Goal: Information Seeking & Learning: Learn about a topic

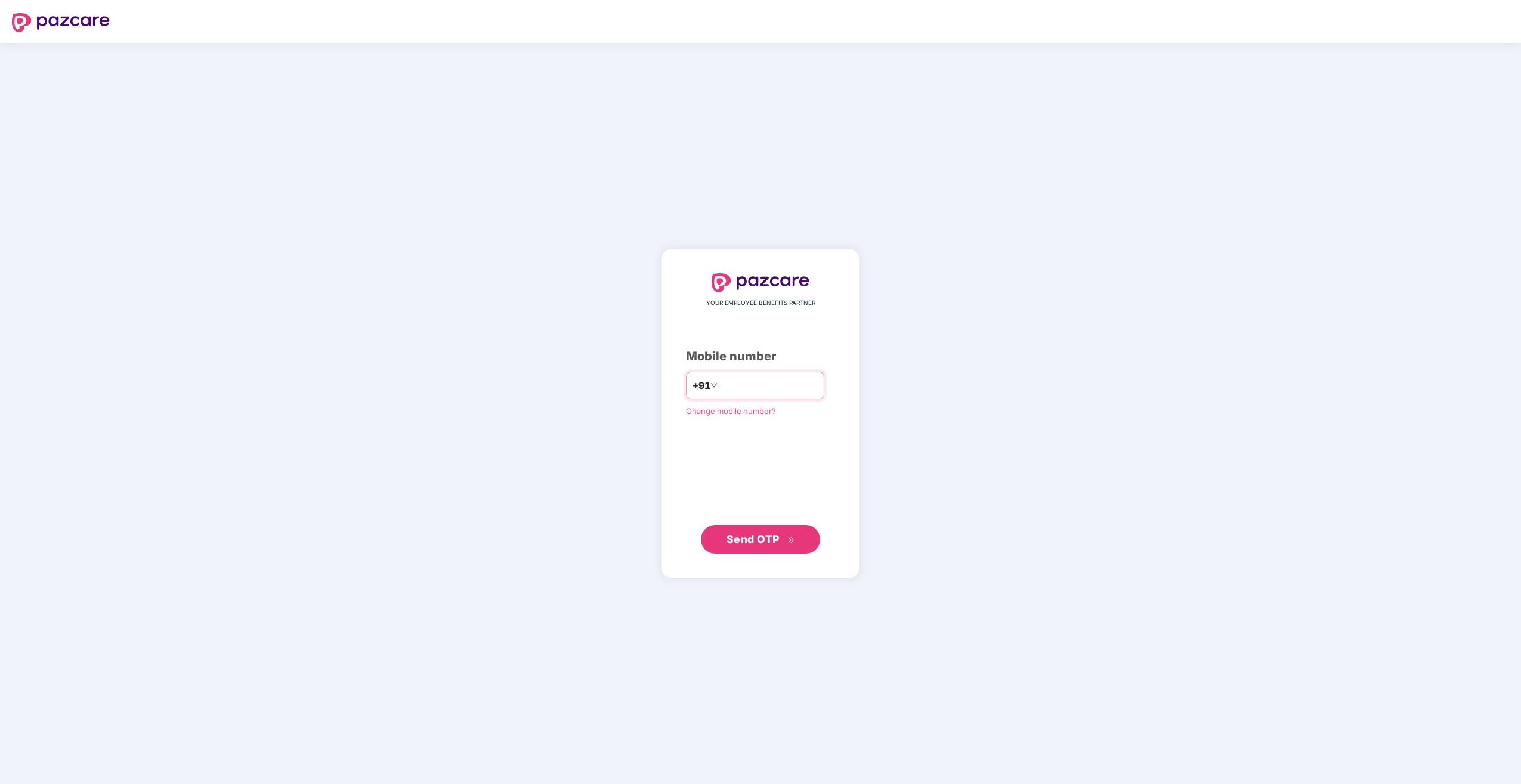
click at [742, 383] on input "number" at bounding box center [768, 385] width 98 height 19
drag, startPoint x: 783, startPoint y: 384, endPoint x: 697, endPoint y: 382, distance: 86.0
click at [697, 382] on div "**********" at bounding box center [755, 385] width 138 height 28
type input "**********"
click at [886, 521] on div "**********" at bounding box center [760, 414] width 1521 height 741
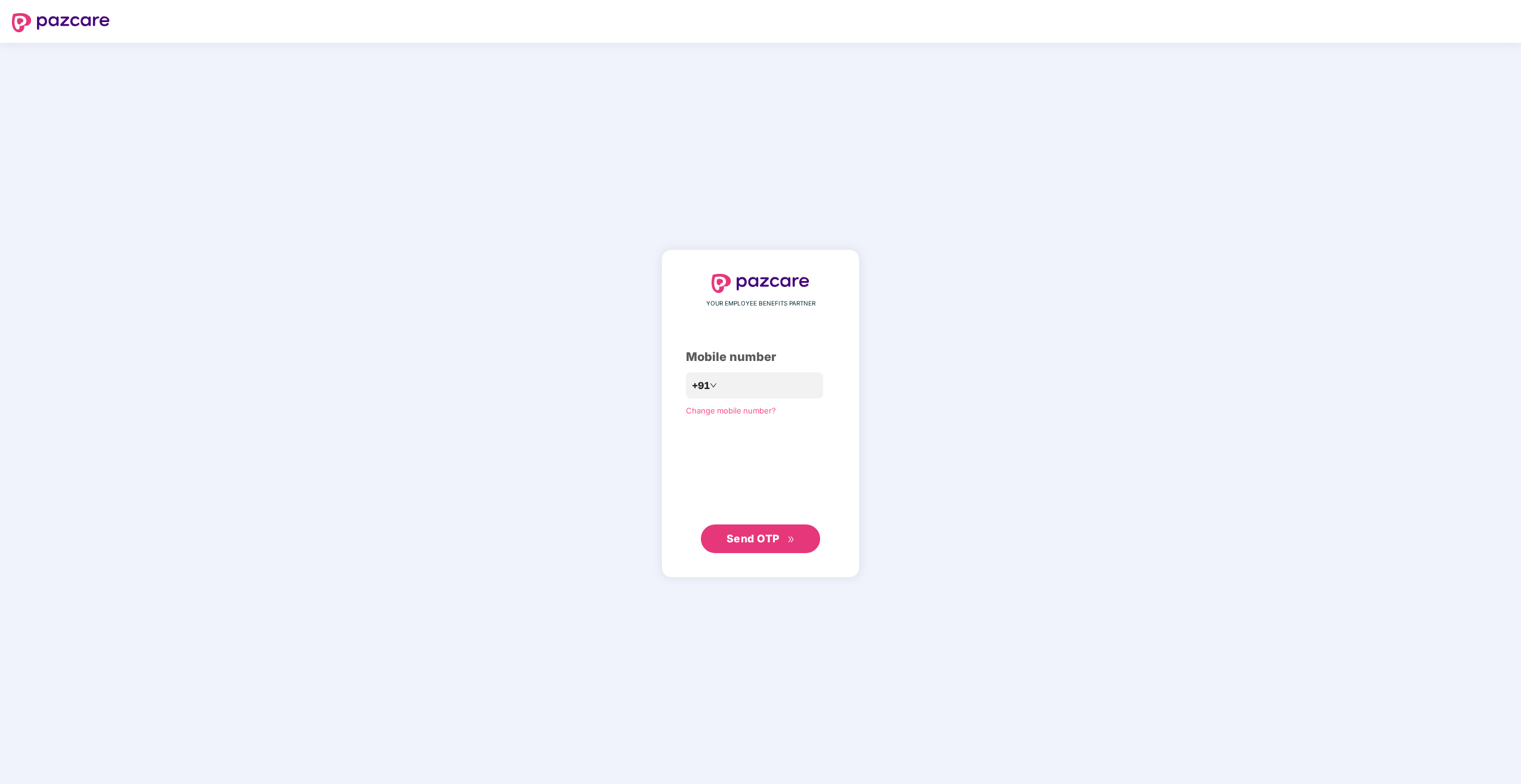
click at [777, 539] on span "Send OTP" at bounding box center [753, 539] width 53 height 13
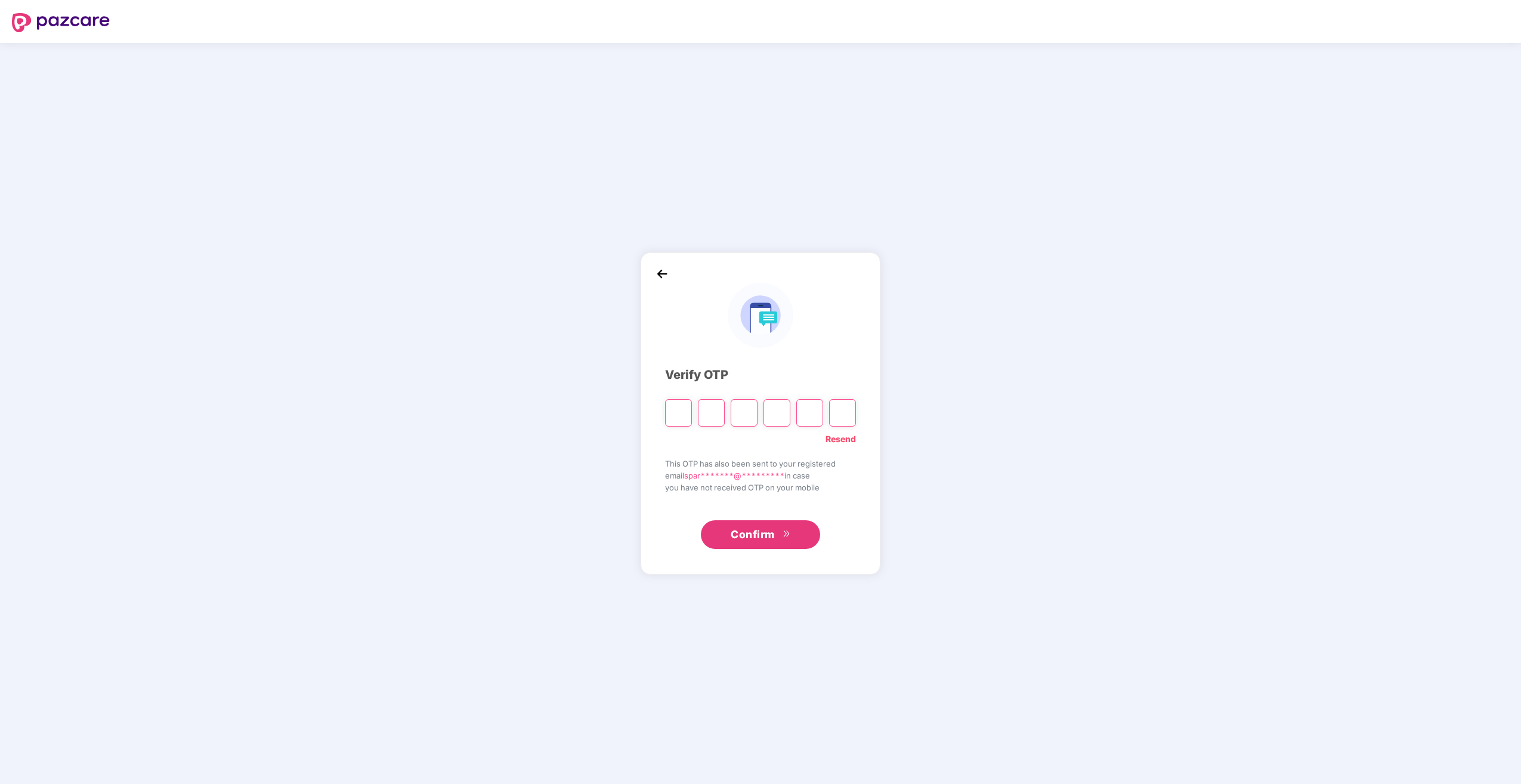
type input "*"
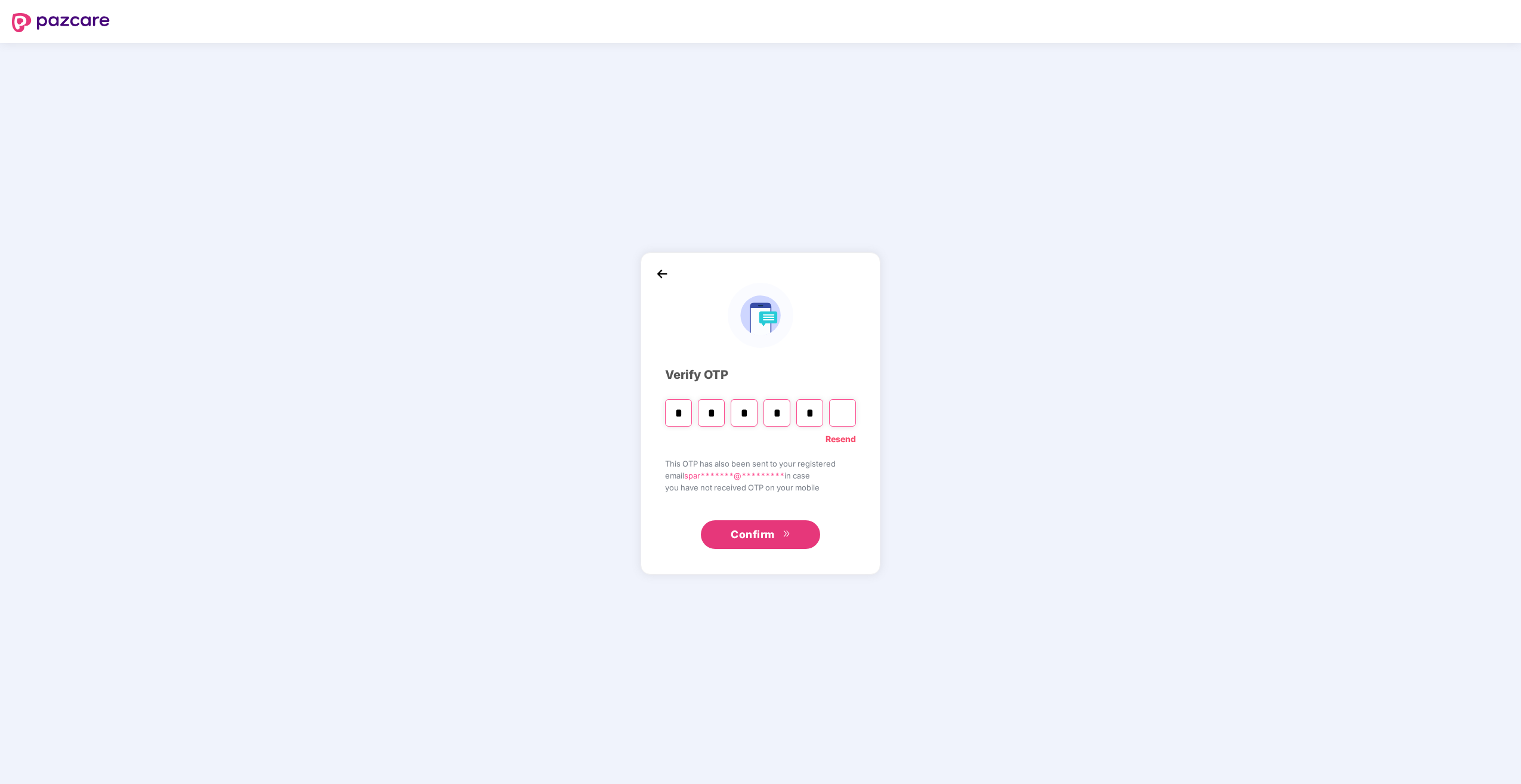
type input "*"
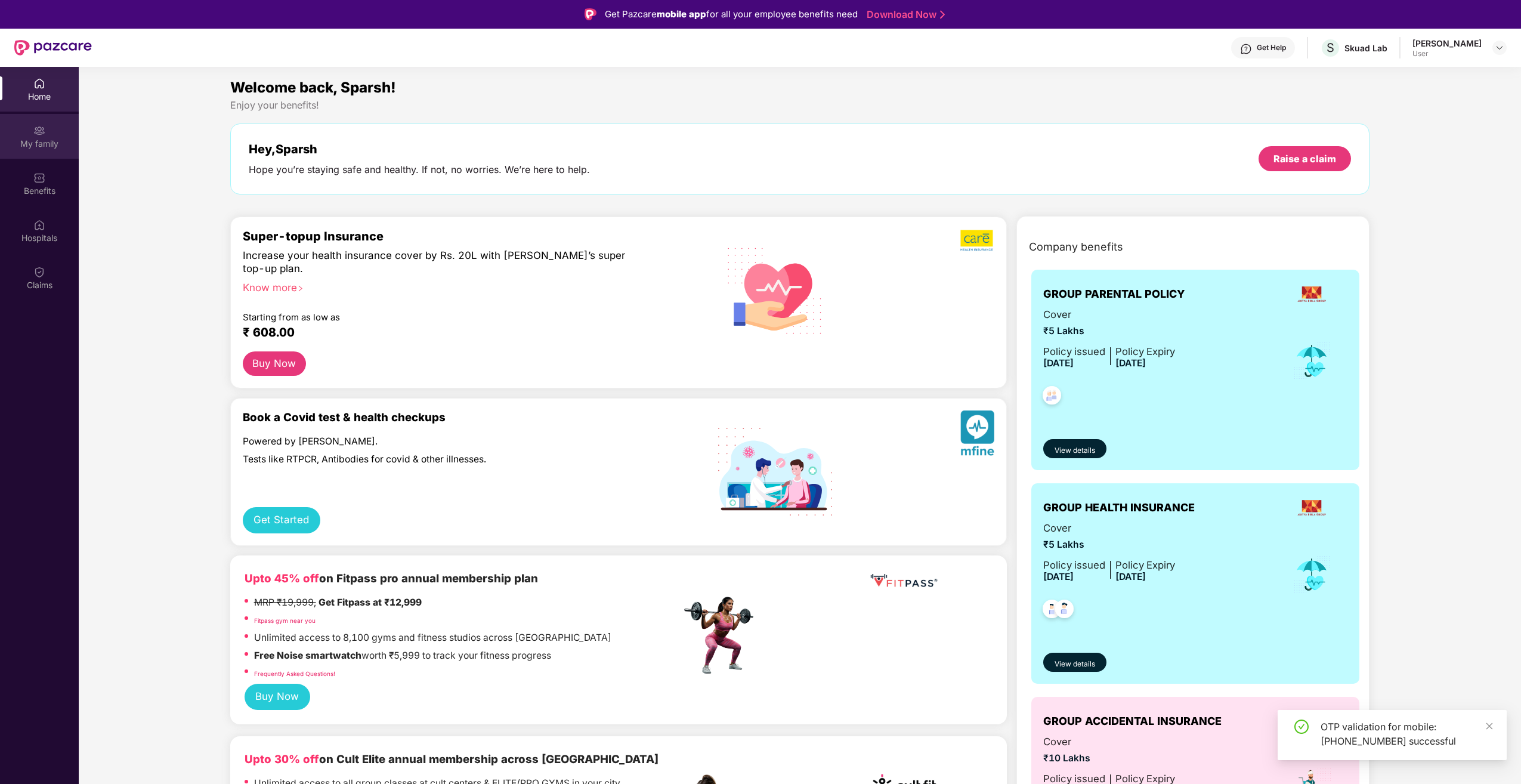
click at [56, 120] on div "My family" at bounding box center [39, 136] width 79 height 45
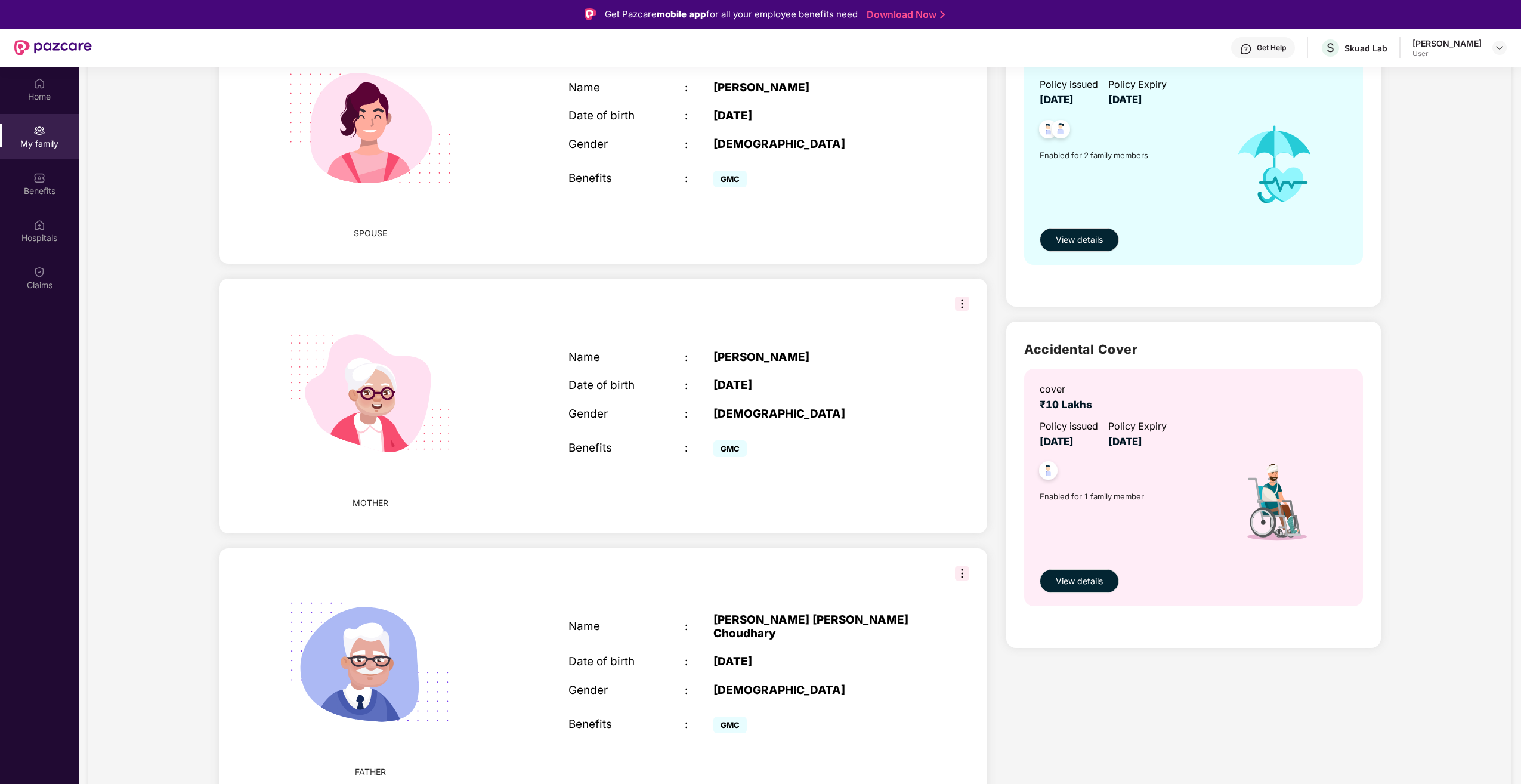
scroll to position [16, 0]
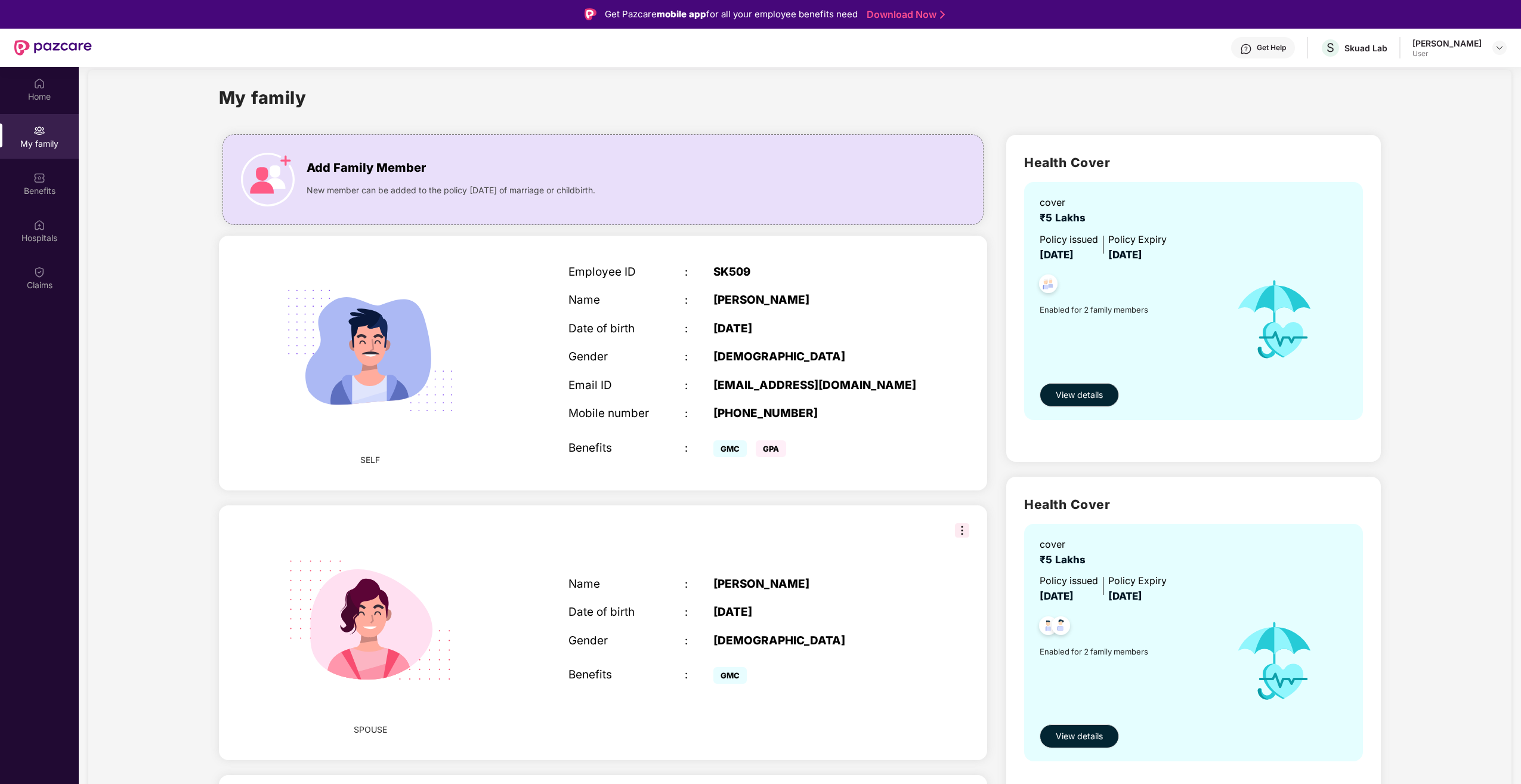
click at [807, 583] on div "[PERSON_NAME]" at bounding box center [815, 583] width 204 height 13
click at [1096, 734] on span "View details" at bounding box center [1080, 736] width 47 height 13
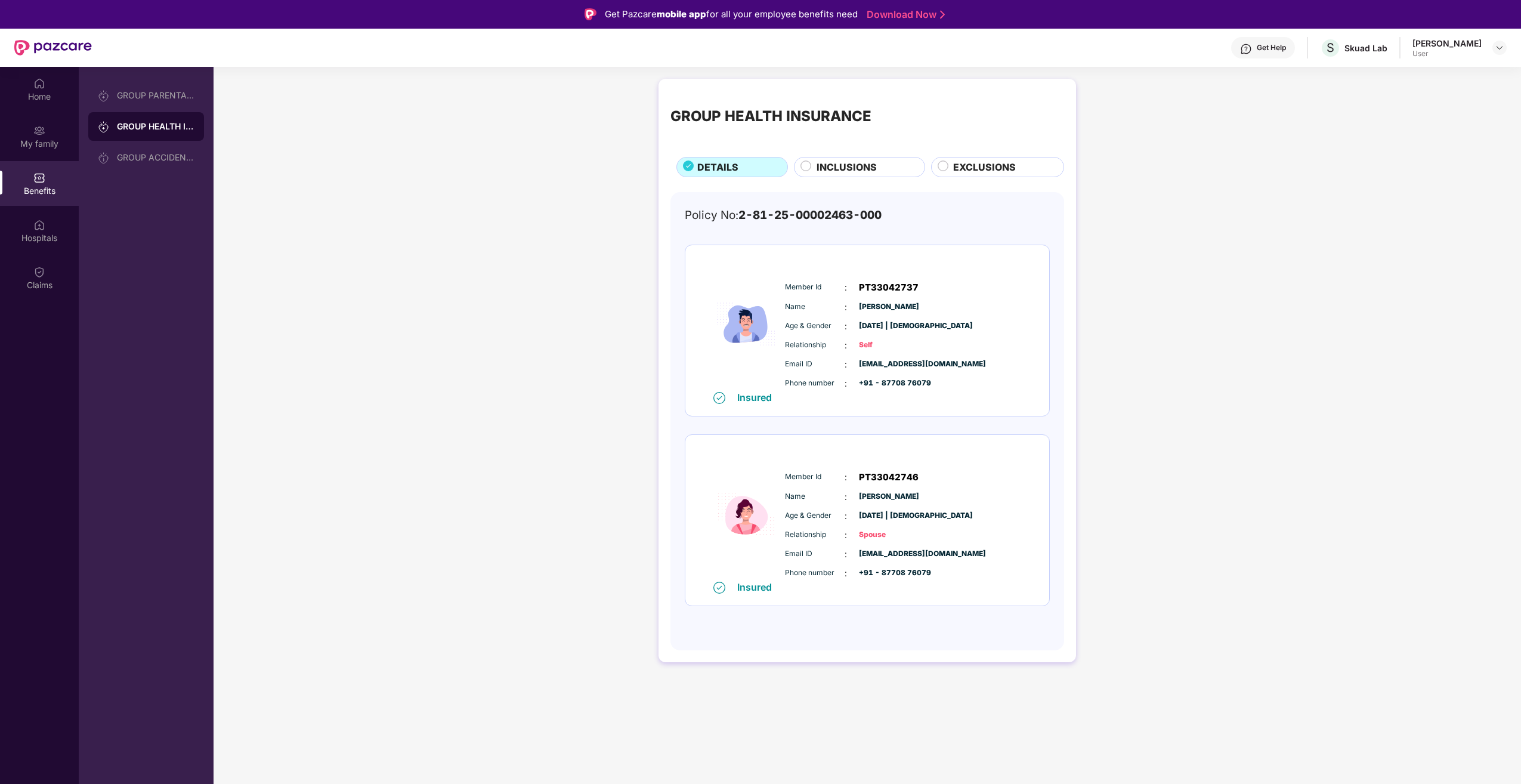
click at [859, 164] on span "INCLUSIONS" at bounding box center [846, 167] width 61 height 15
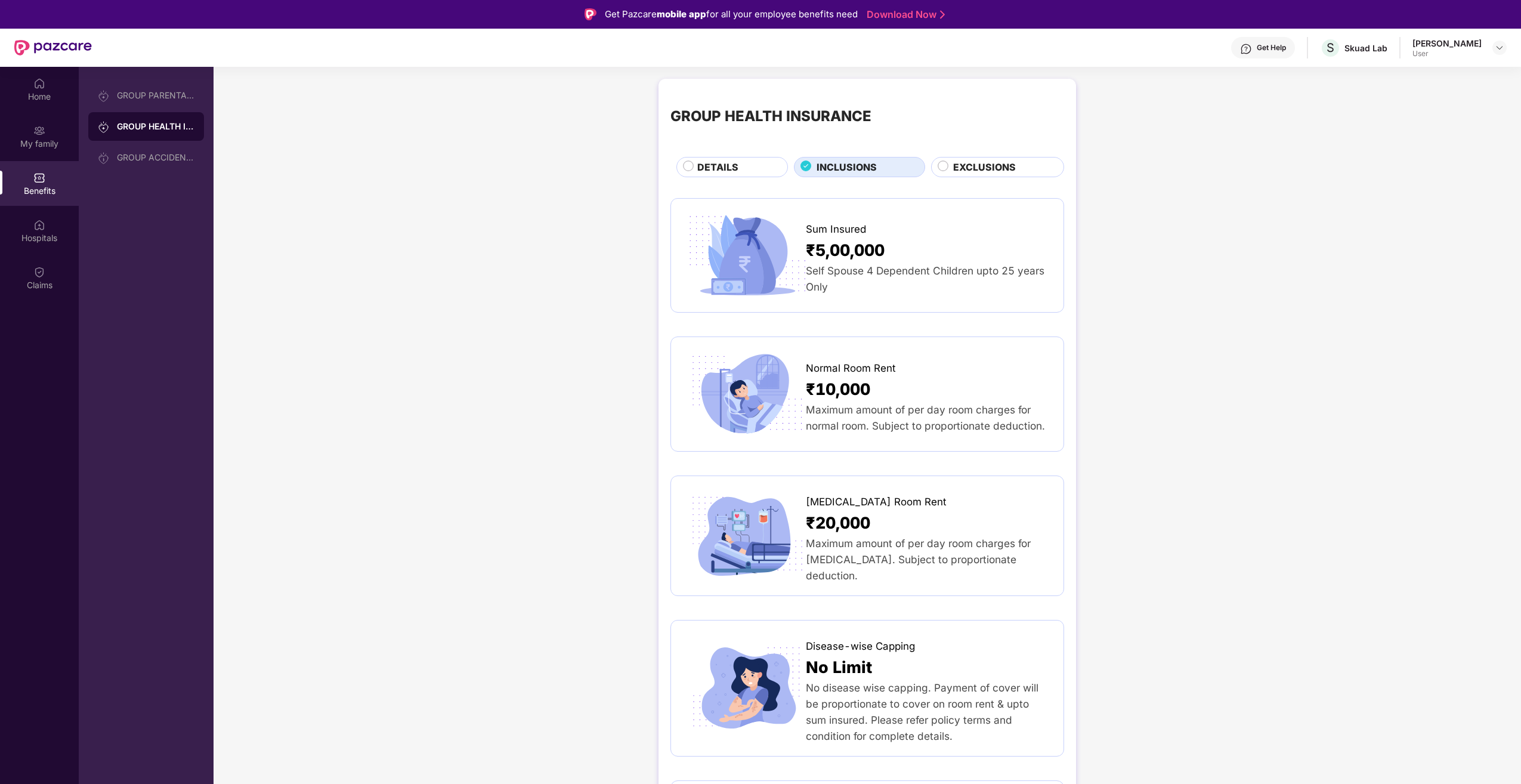
click at [962, 167] on span "EXCLUSIONS" at bounding box center [985, 167] width 63 height 15
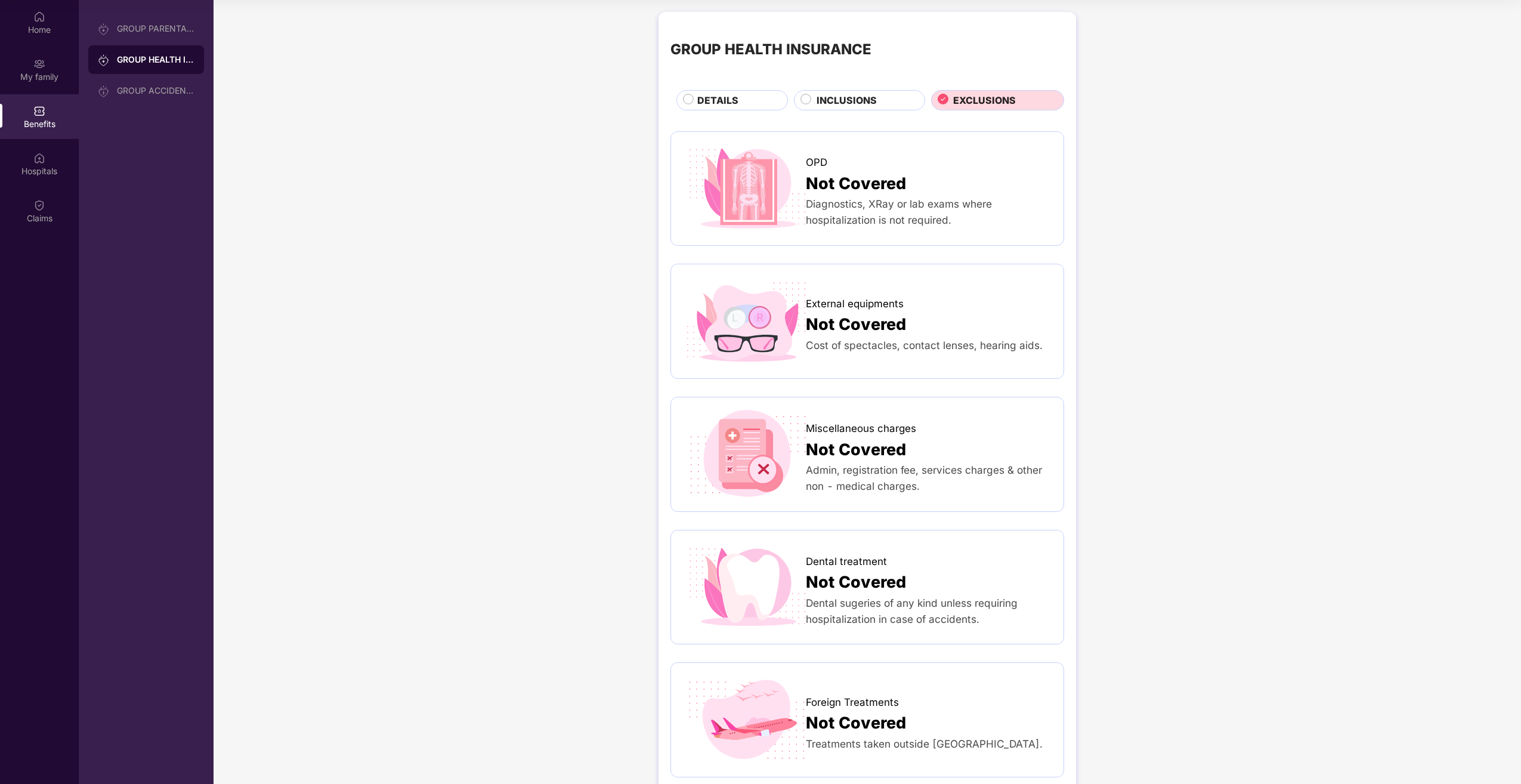
click at [898, 87] on div "GROUP HEALTH INSURANCE DETAILS INCLUSIONS EXCLUSIONS" at bounding box center [867, 67] width 394 height 86
click at [891, 95] on div "INCLUSIONS" at bounding box center [864, 101] width 108 height 17
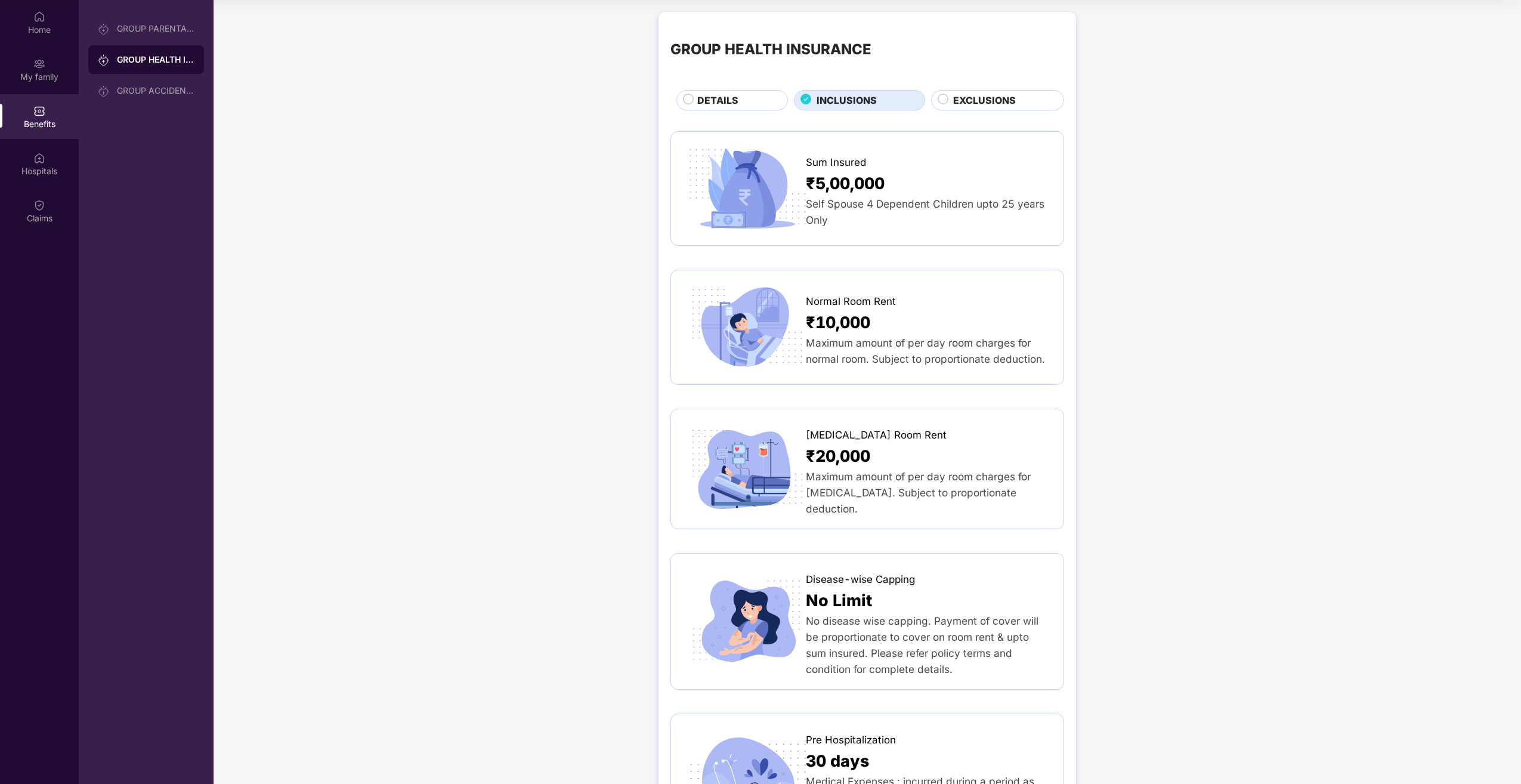
click at [727, 98] on span "DETAILS" at bounding box center [718, 100] width 41 height 15
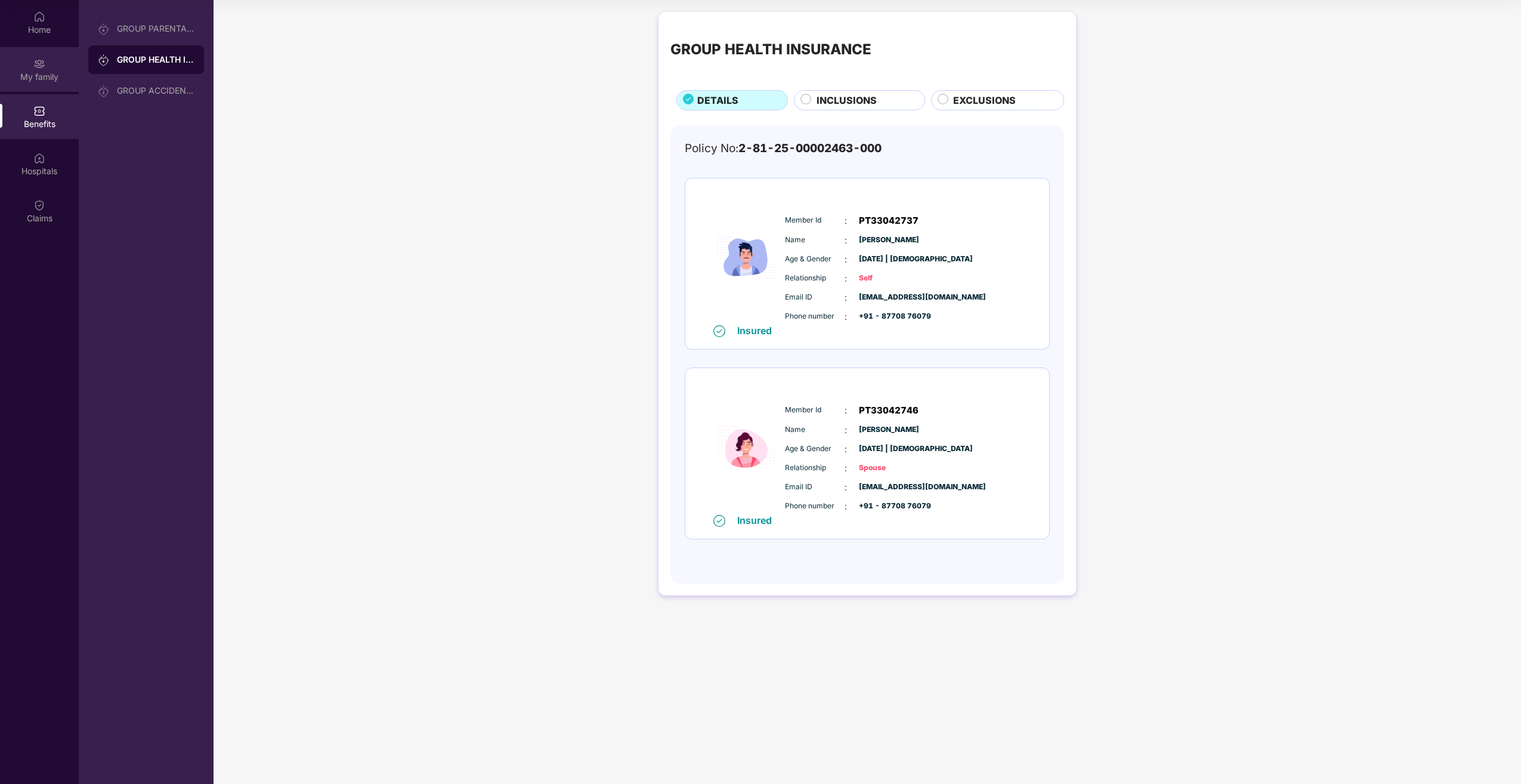
click at [57, 77] on div "My family" at bounding box center [39, 76] width 79 height 12
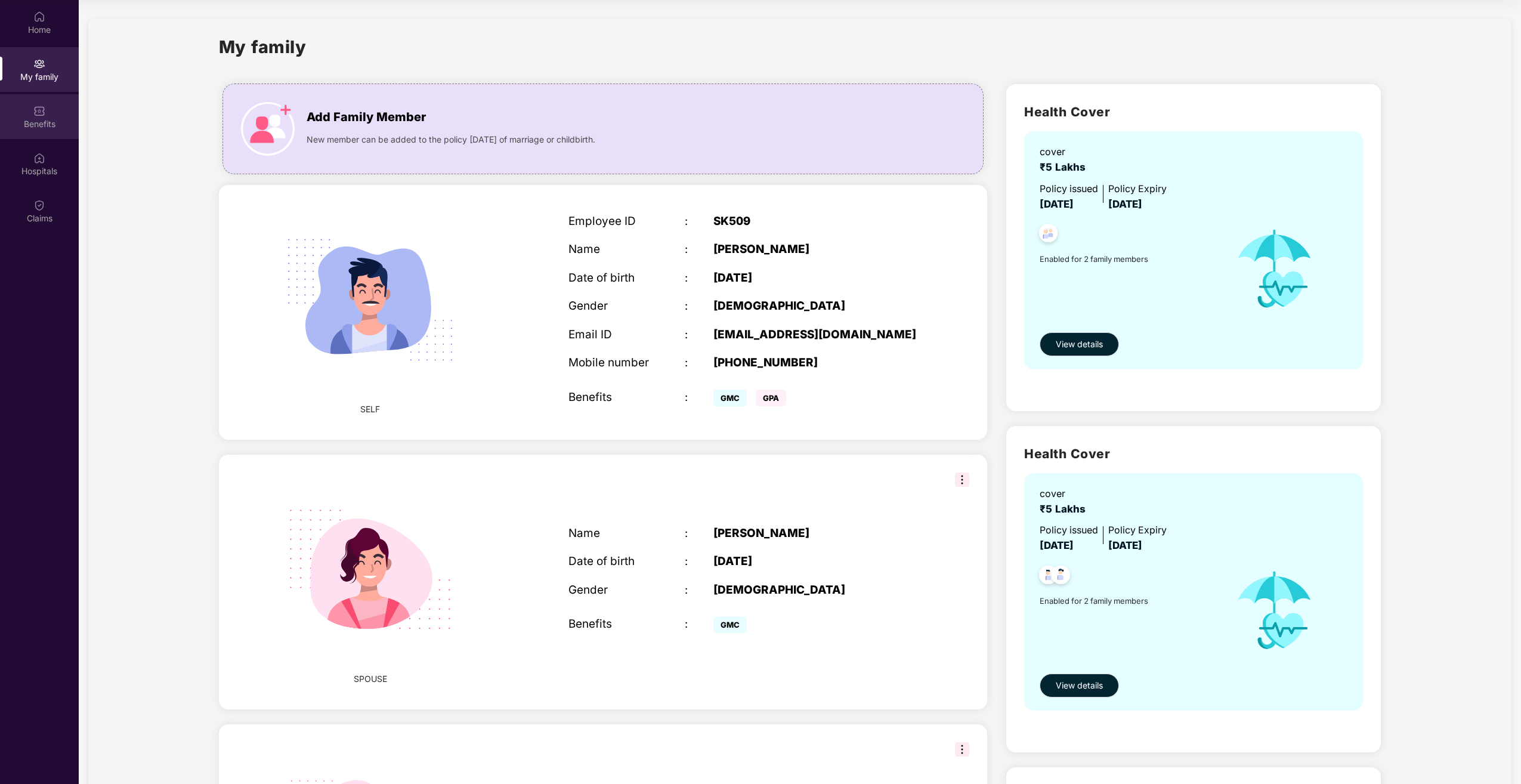
click at [50, 112] on div "Benefits" at bounding box center [39, 116] width 79 height 45
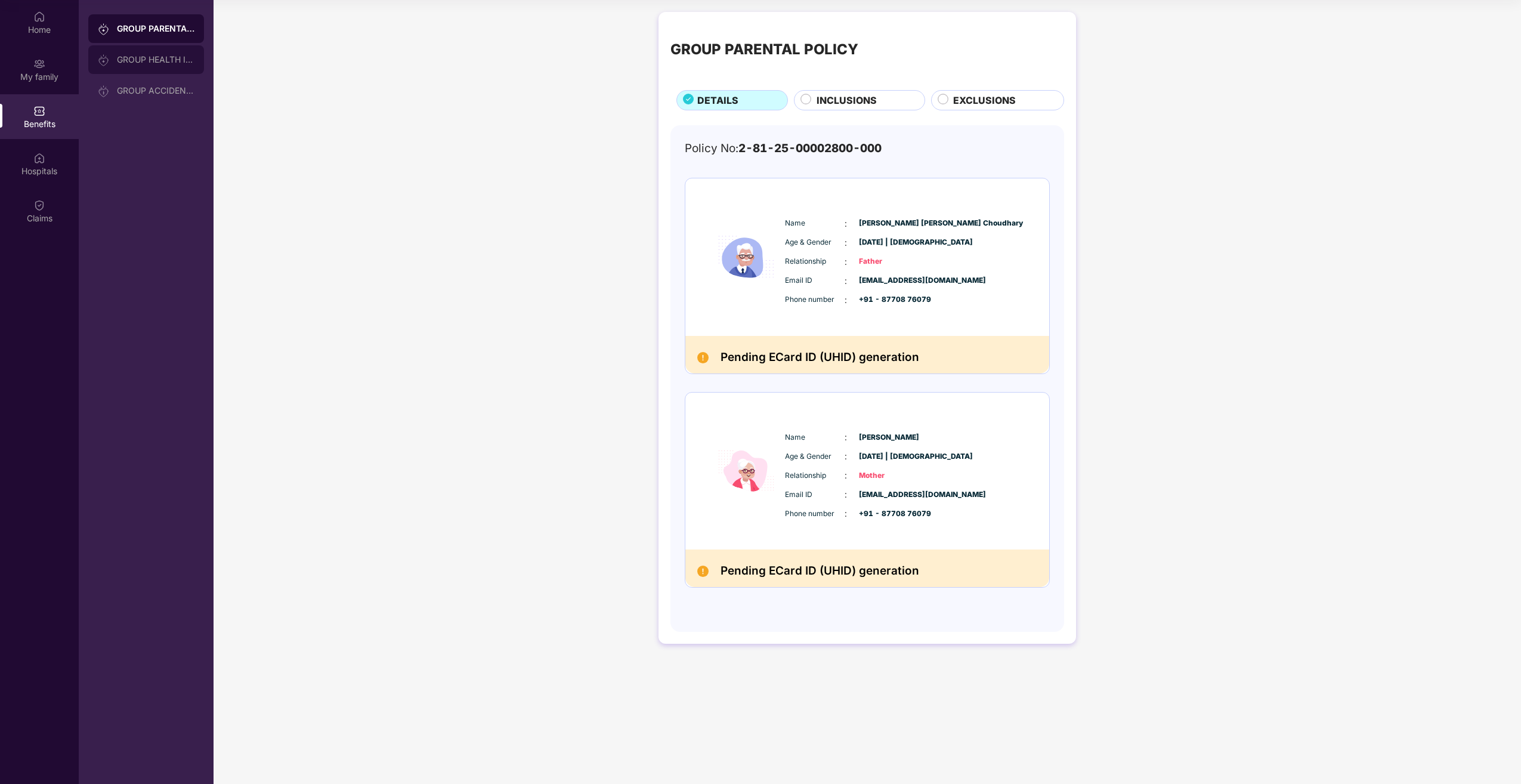
click at [162, 58] on div "GROUP HEALTH INSURANCE" at bounding box center [156, 60] width 78 height 9
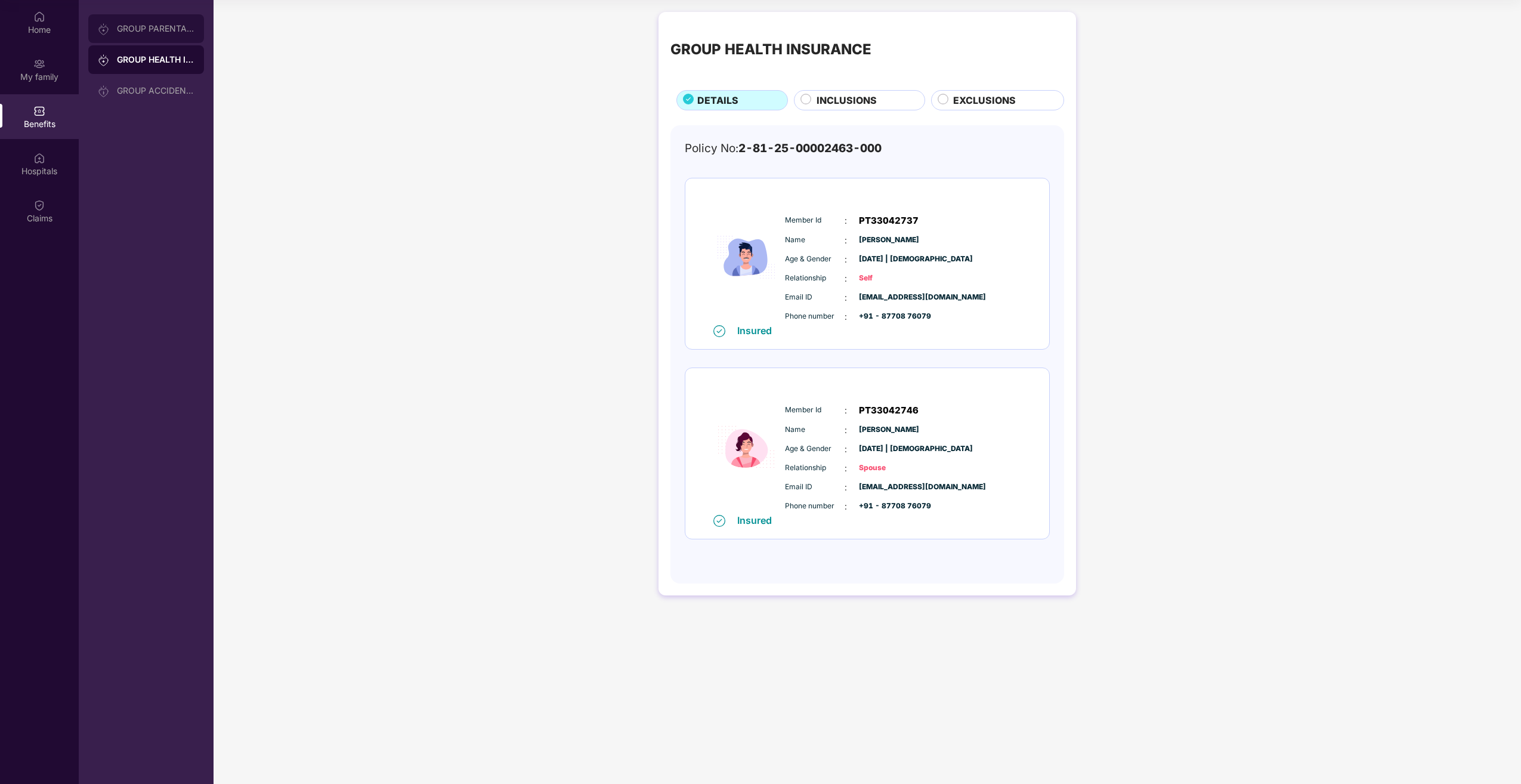
click at [154, 30] on div "GROUP PARENTAL POLICY" at bounding box center [156, 28] width 78 height 9
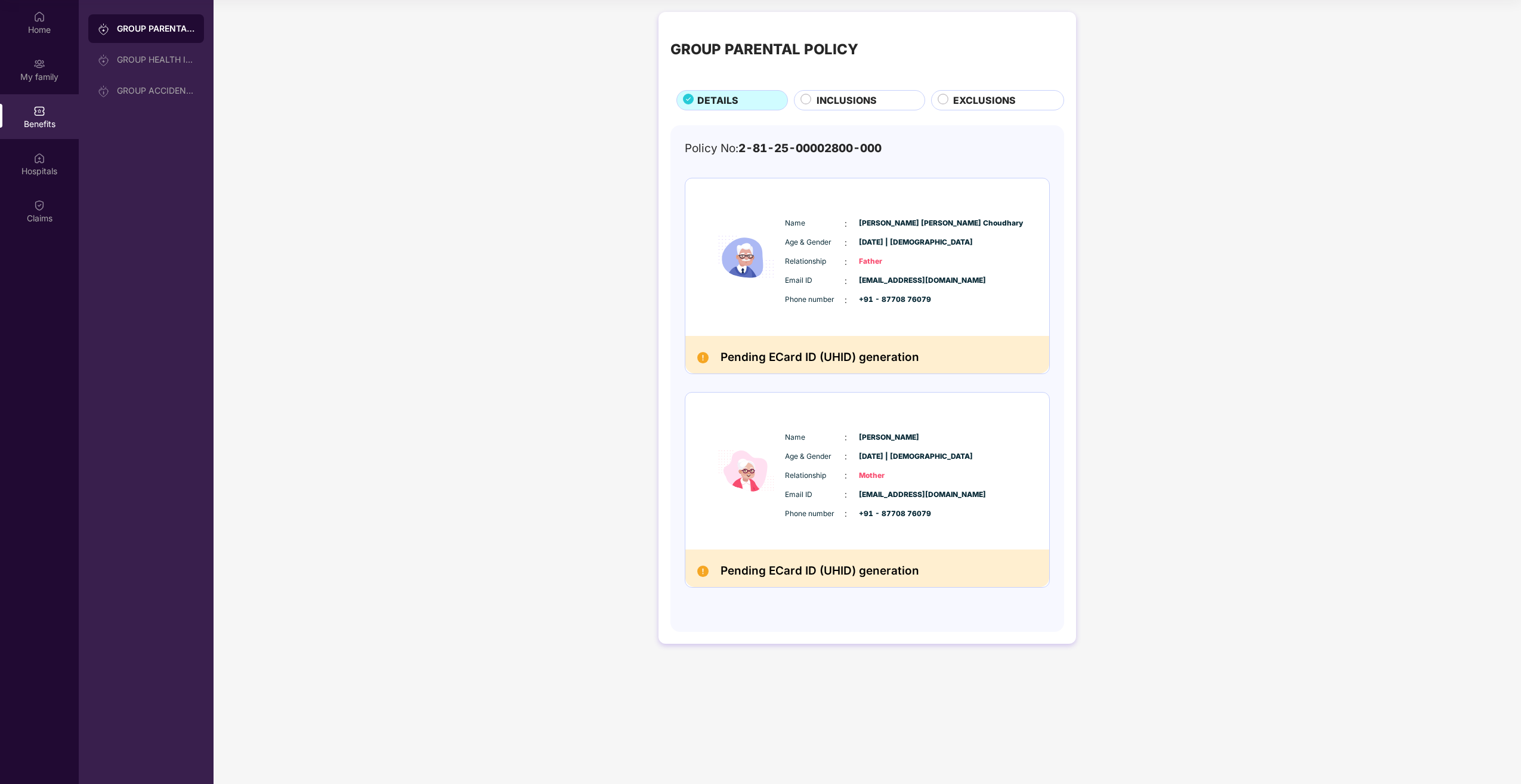
click at [851, 92] on div "INCLUSIONS" at bounding box center [860, 101] width 131 height 20
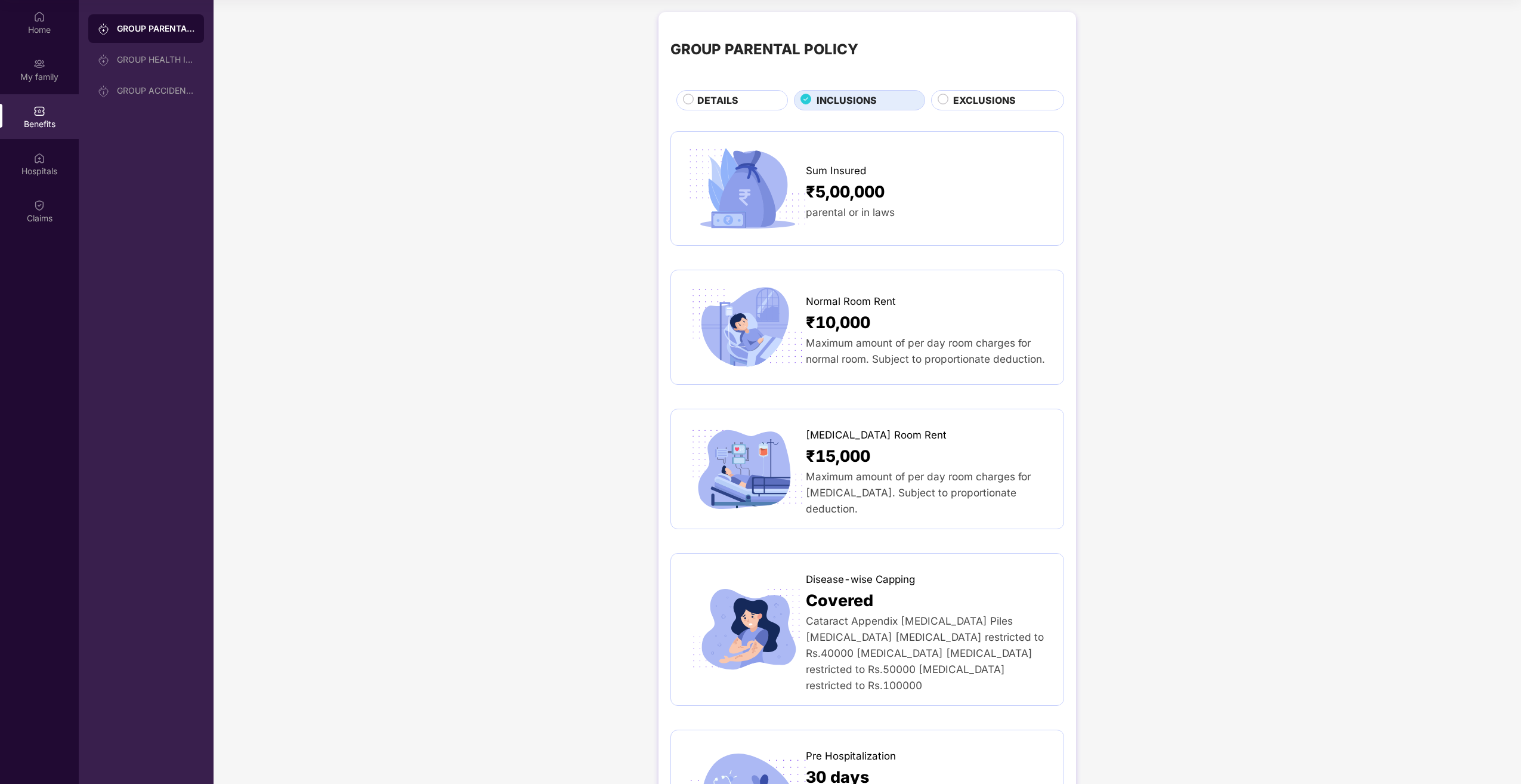
click at [1014, 105] on span "EXCLUSIONS" at bounding box center [985, 100] width 63 height 15
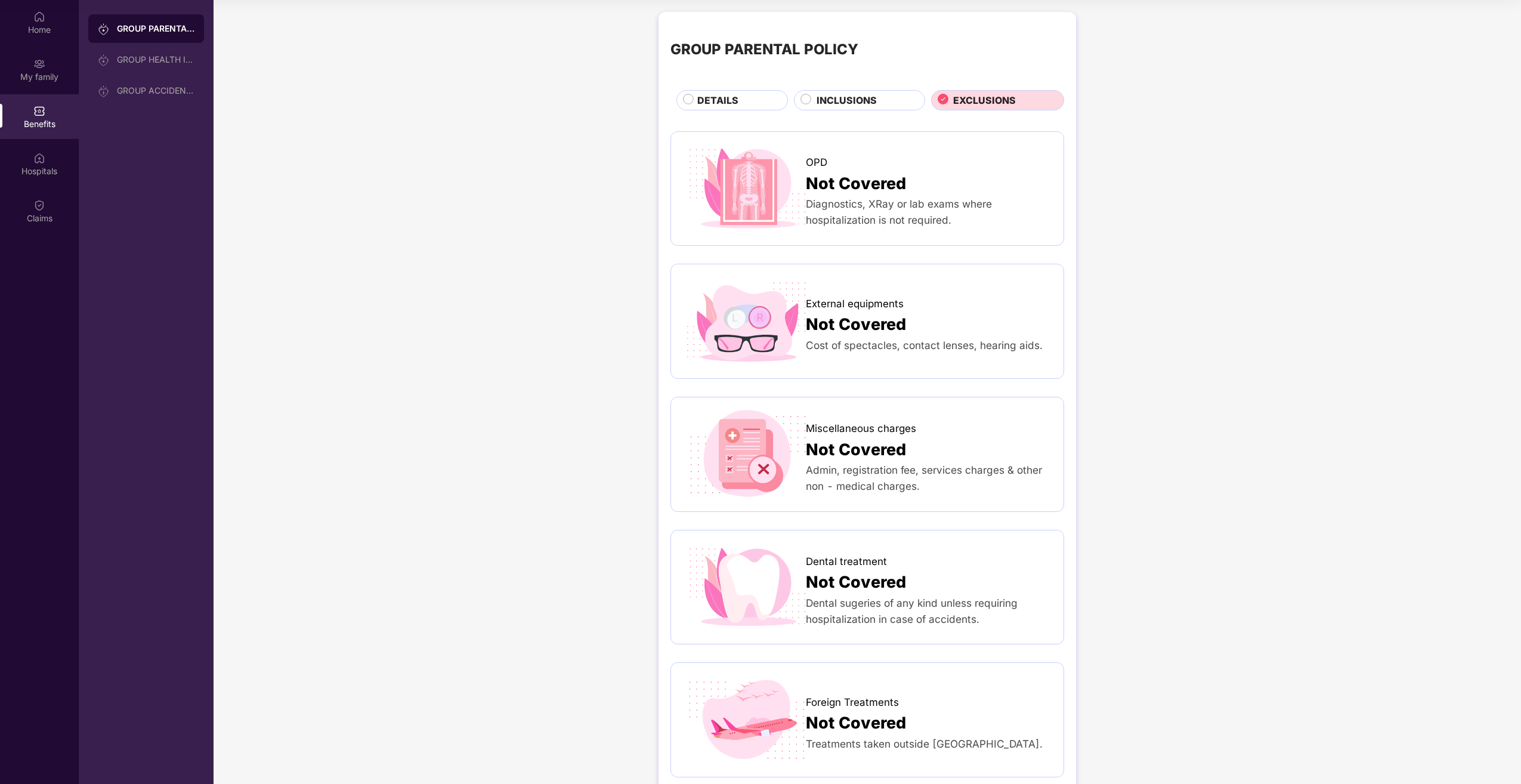
click at [735, 98] on span "DETAILS" at bounding box center [718, 100] width 41 height 15
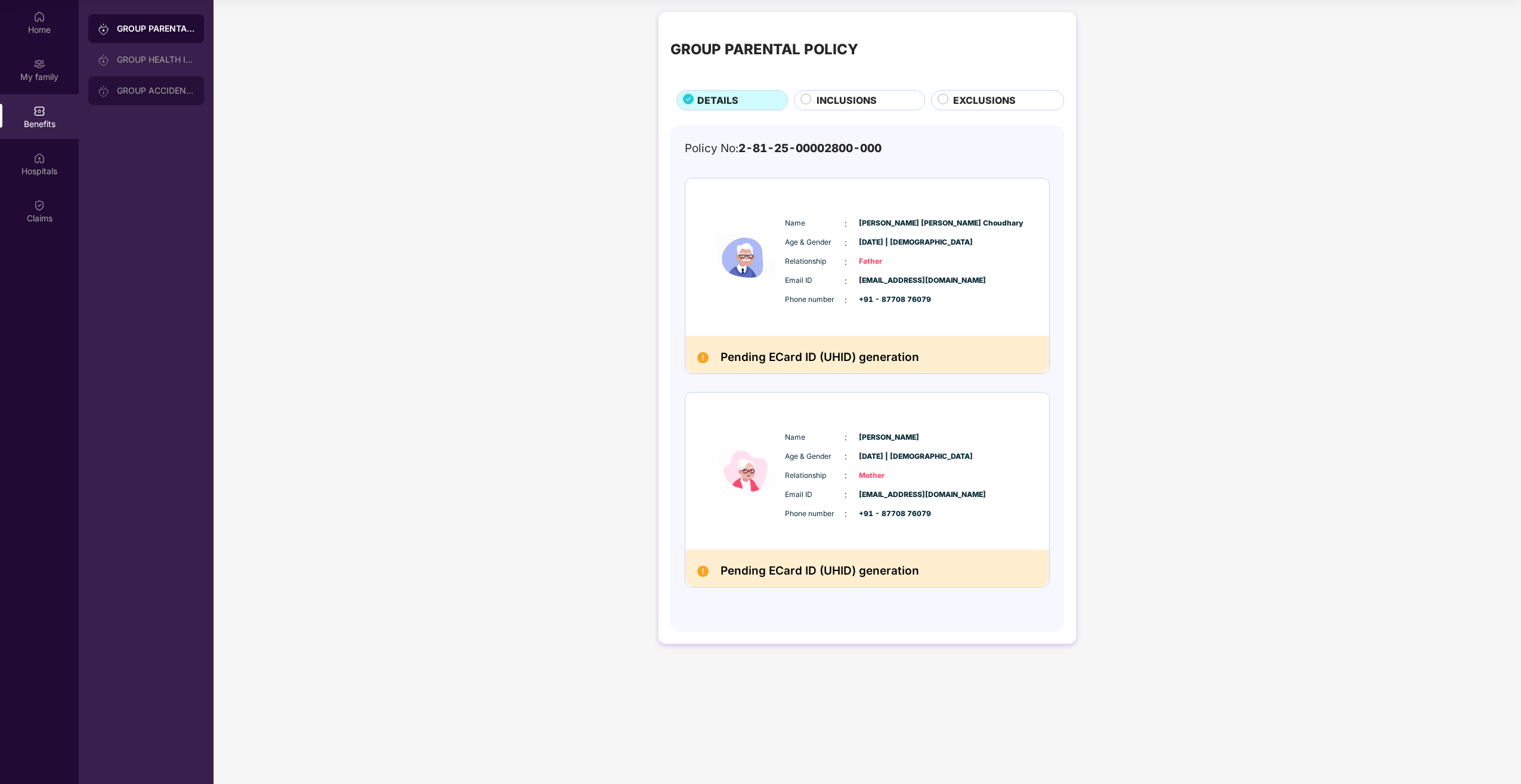
click at [149, 87] on div "GROUP ACCIDENTAL INSURANCE" at bounding box center [156, 90] width 78 height 9
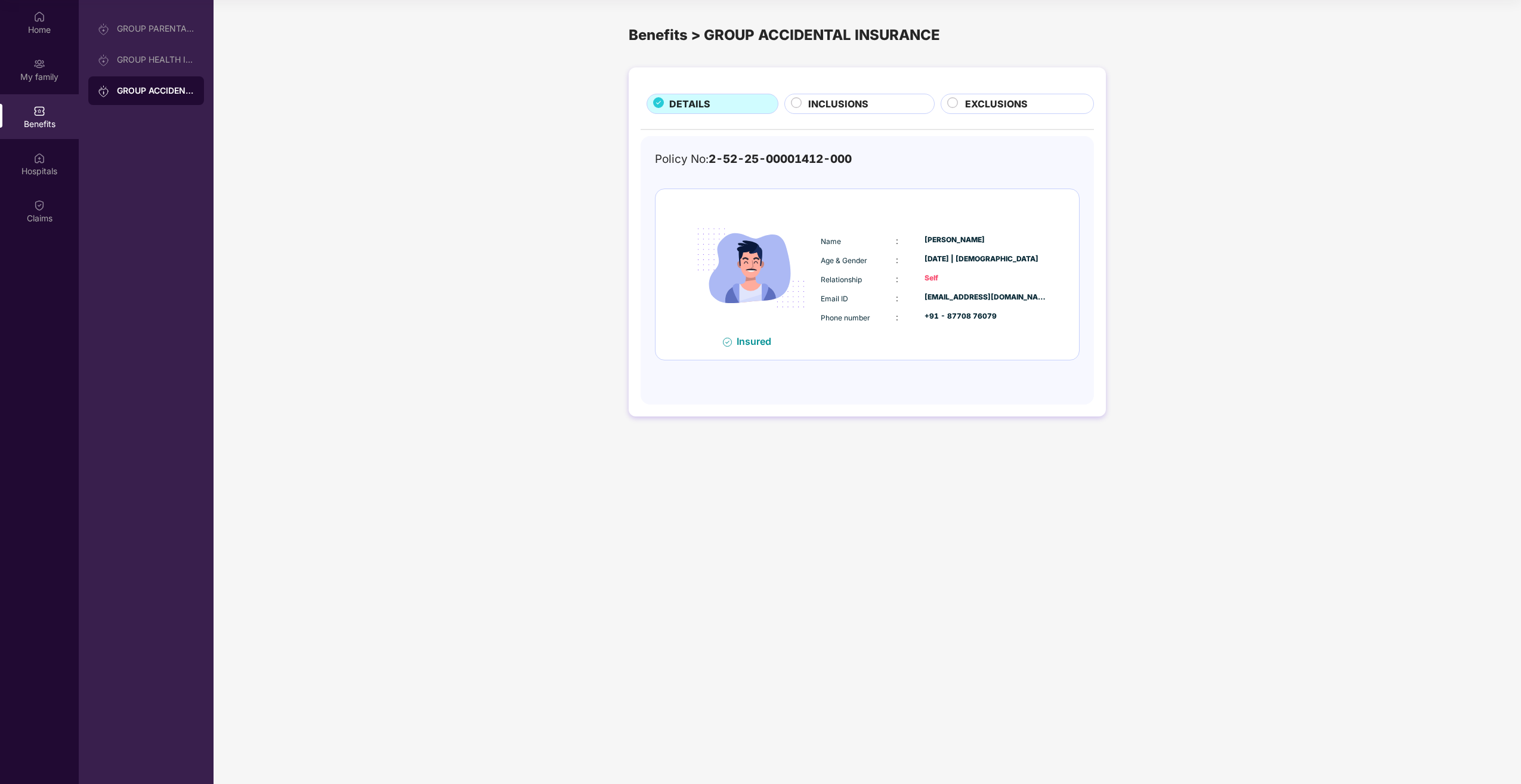
click at [851, 112] on div "INCLUSIONS" at bounding box center [865, 105] width 126 height 17
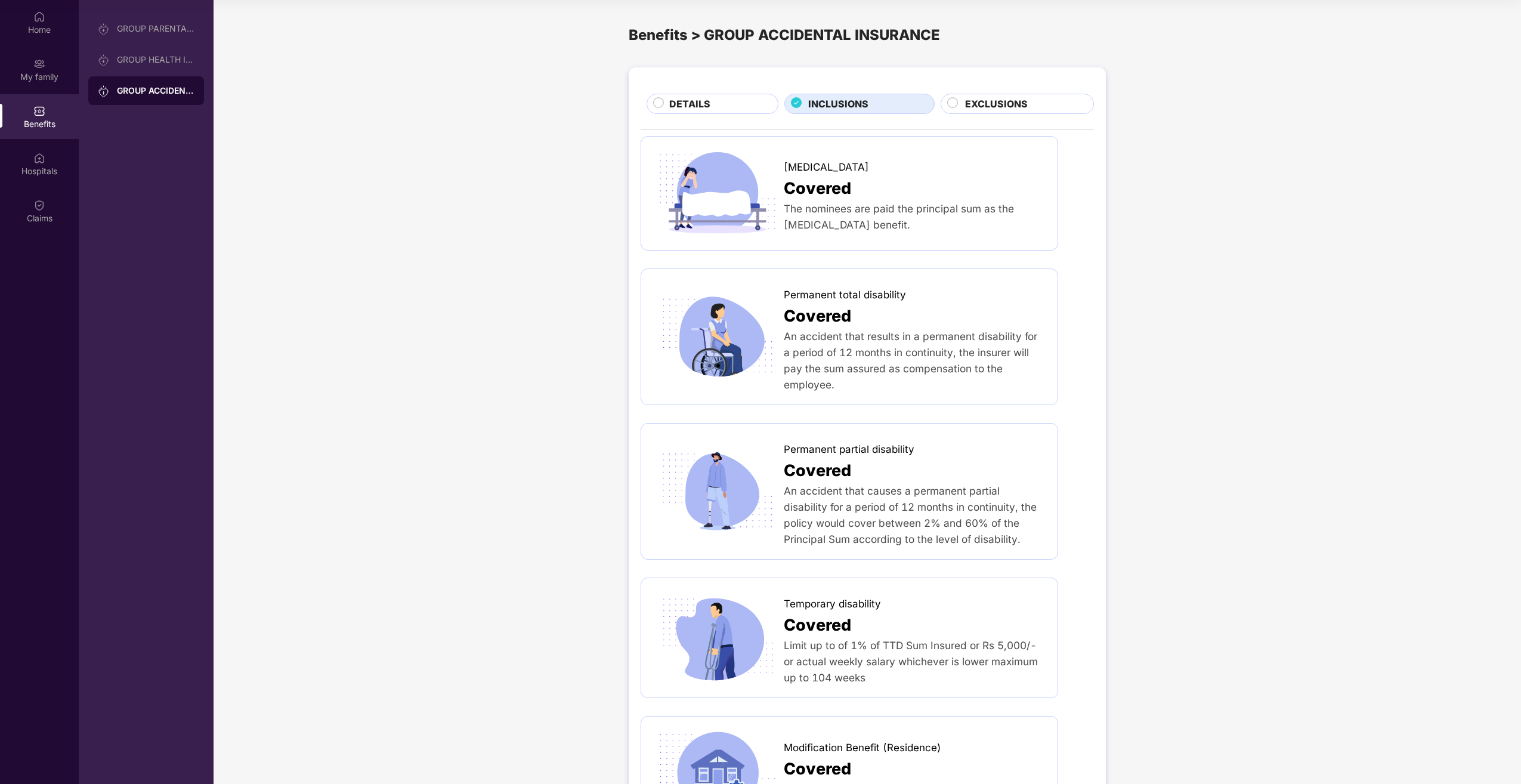
click at [991, 95] on div "EXCLUSIONS" at bounding box center [1017, 104] width 153 height 20
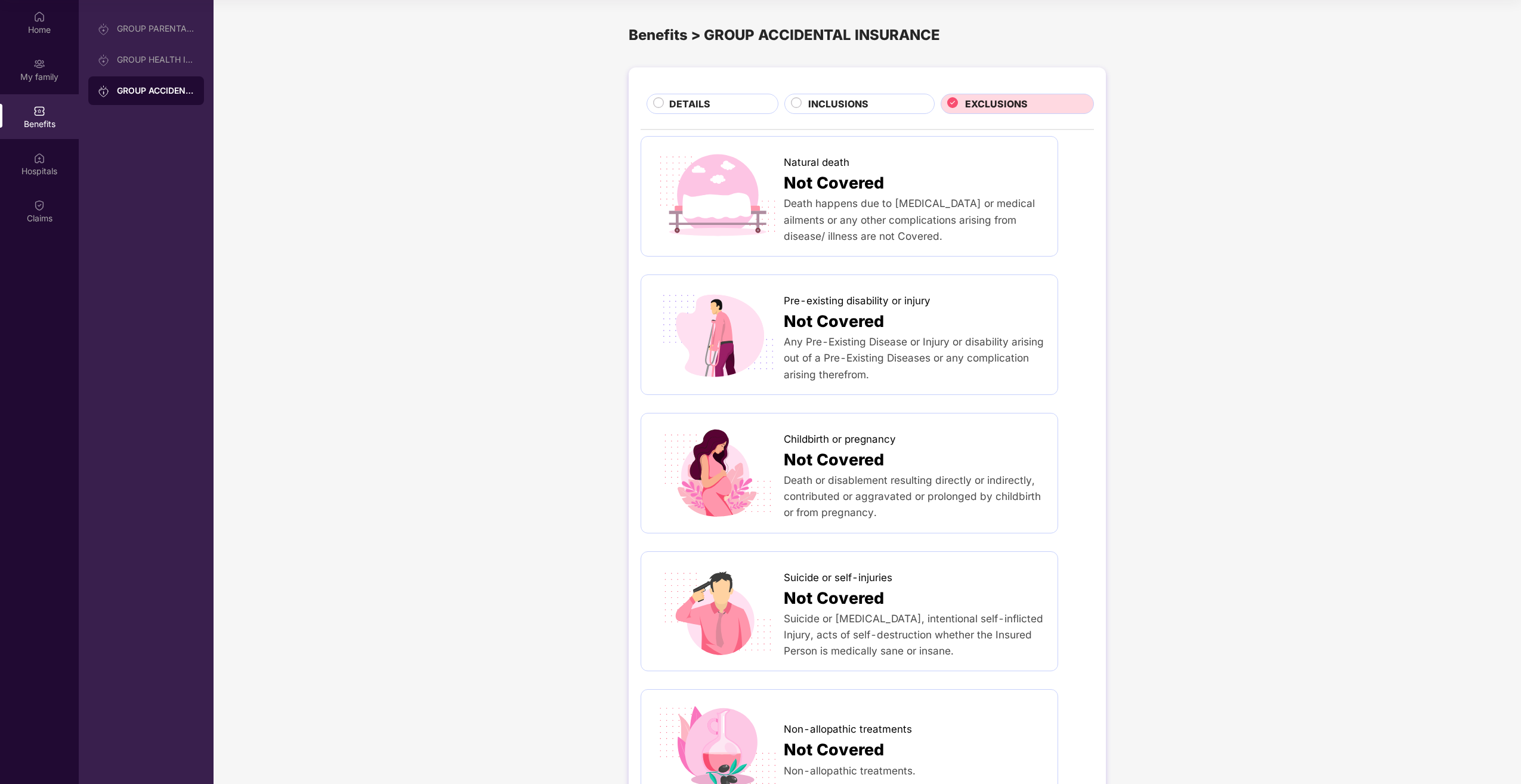
click at [902, 112] on div "INCLUSIONS" at bounding box center [865, 105] width 126 height 17
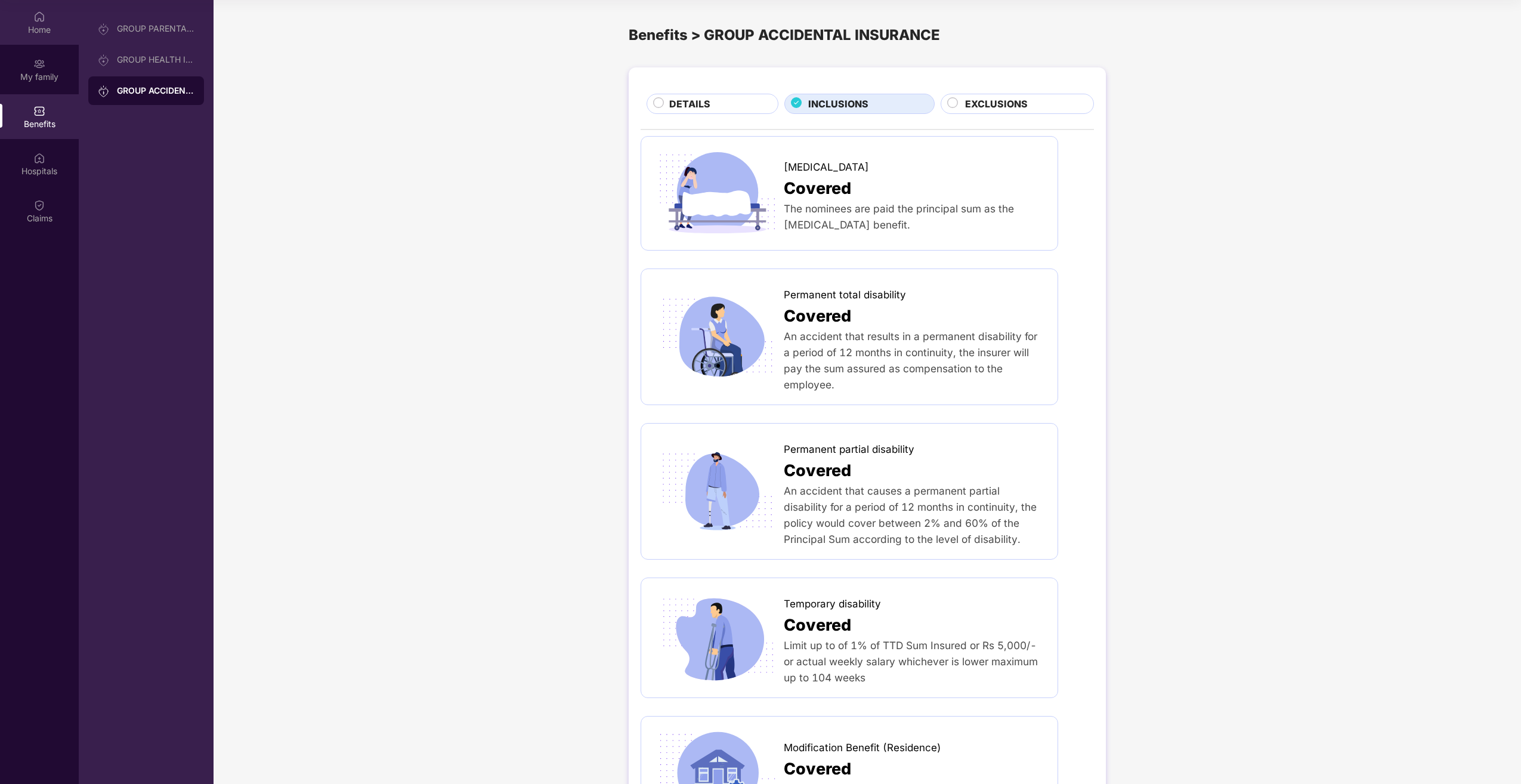
click at [43, 20] on img at bounding box center [39, 17] width 12 height 12
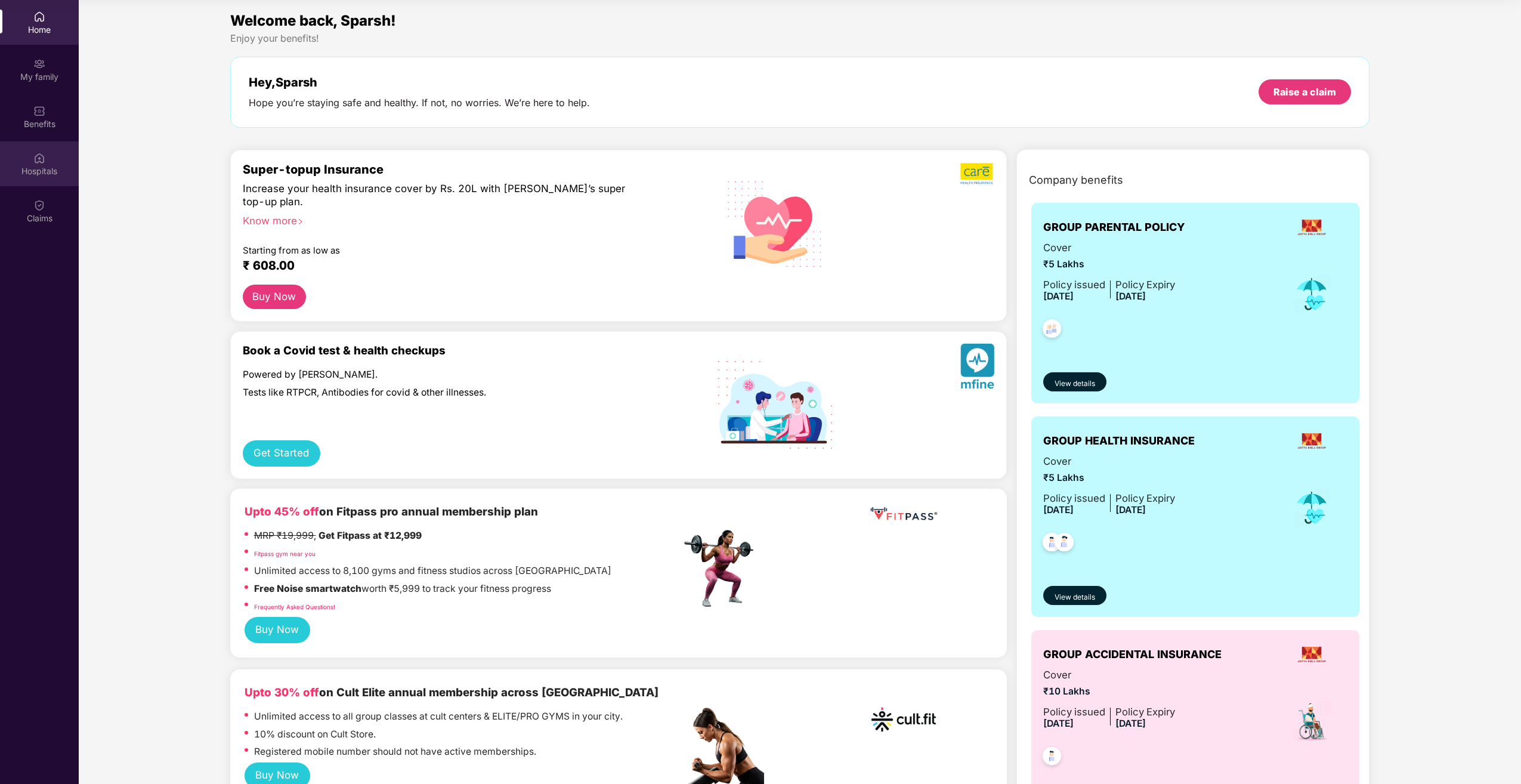
click at [55, 165] on div "Hospitals" at bounding box center [39, 171] width 79 height 12
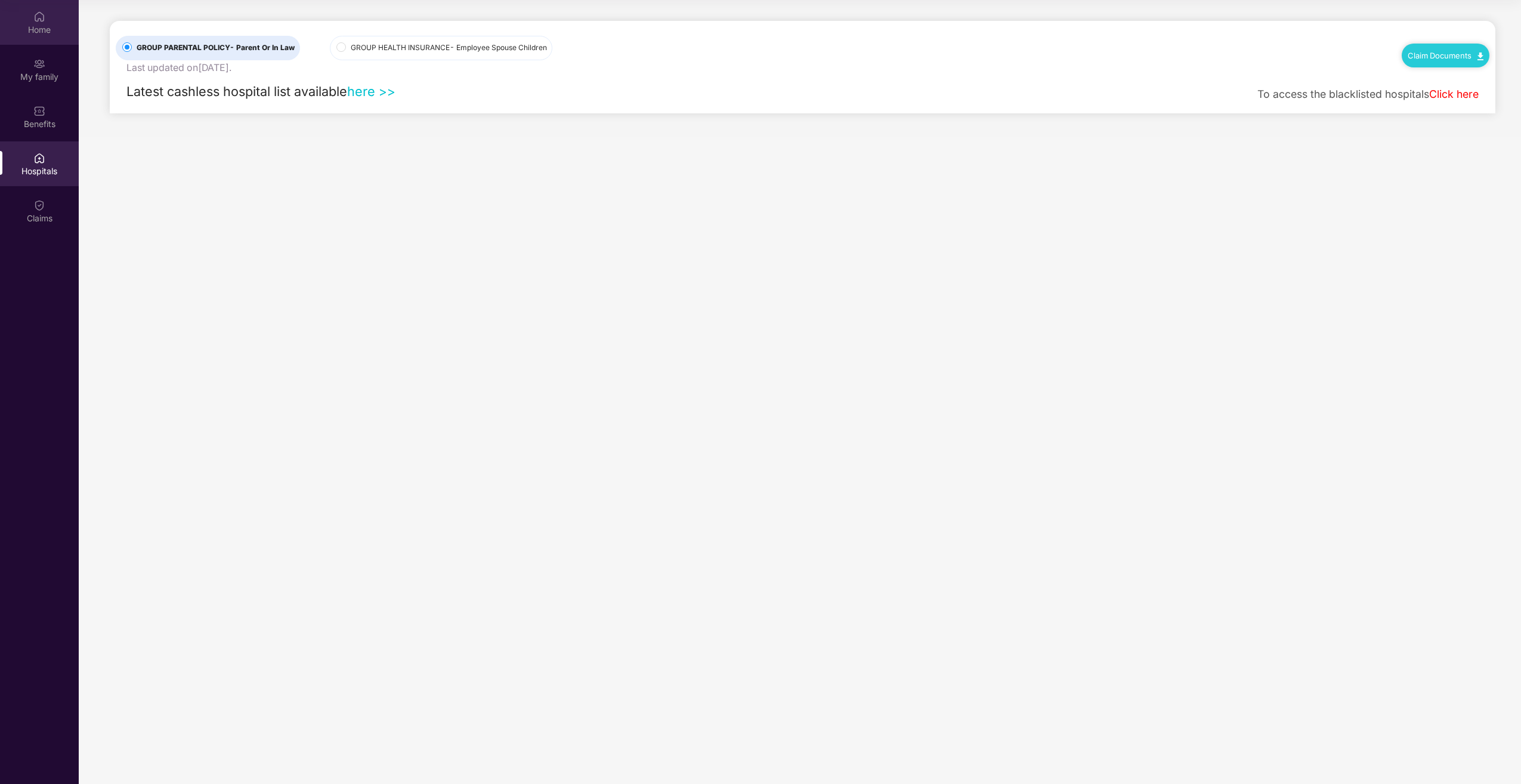
click at [53, 24] on div "Home" at bounding box center [39, 29] width 79 height 12
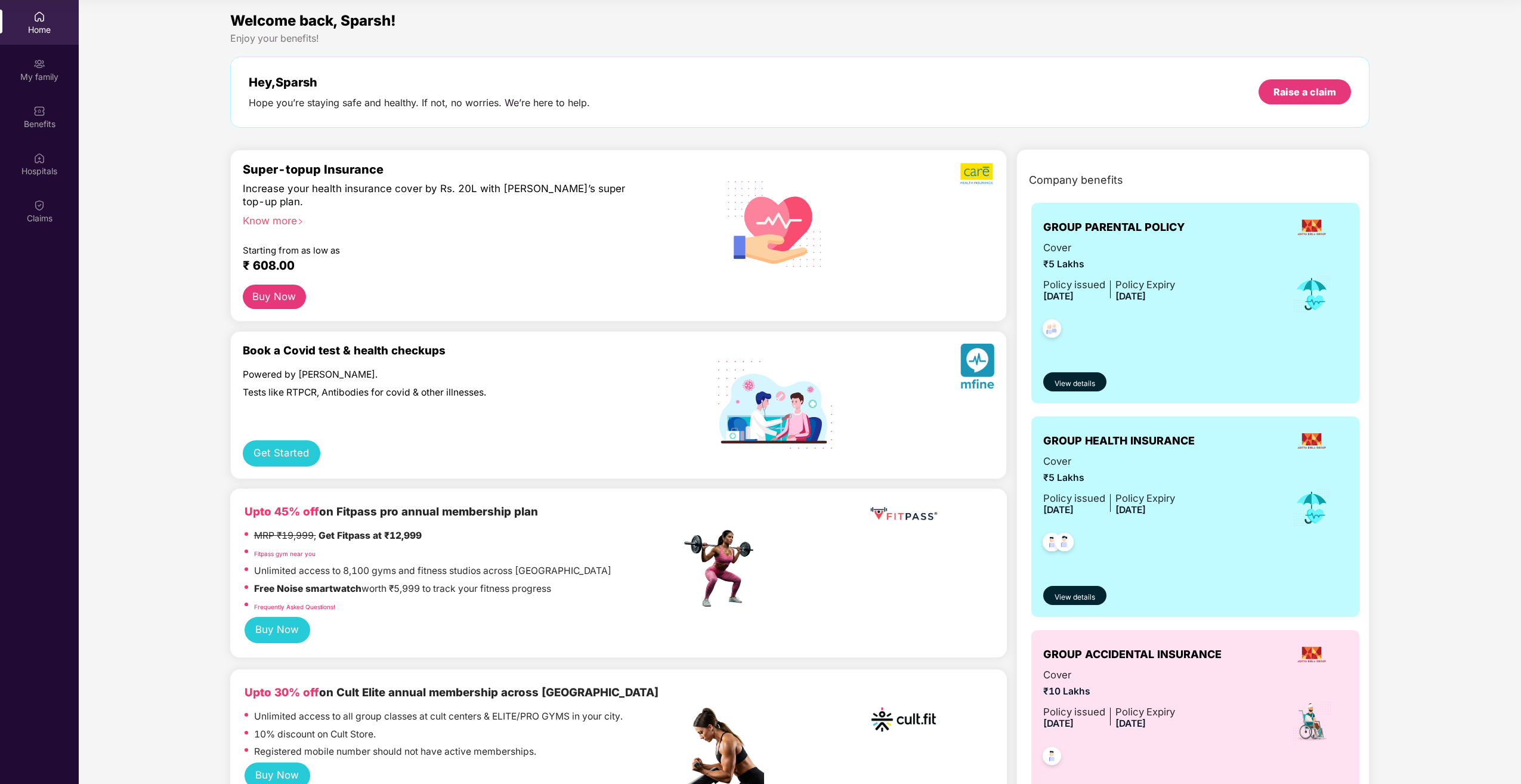
click at [1310, 433] on img at bounding box center [1311, 440] width 32 height 32
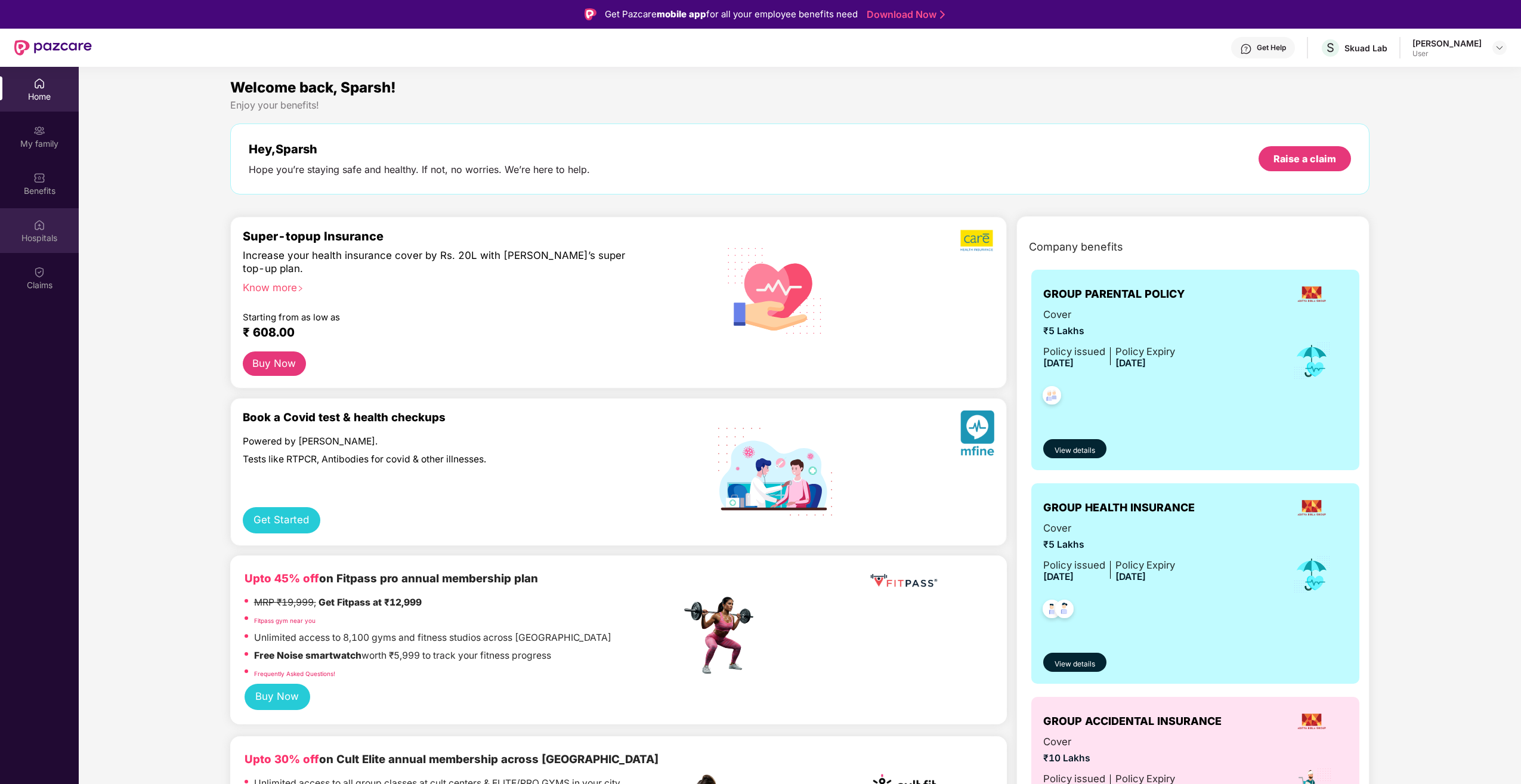
click at [37, 223] on img at bounding box center [39, 224] width 12 height 12
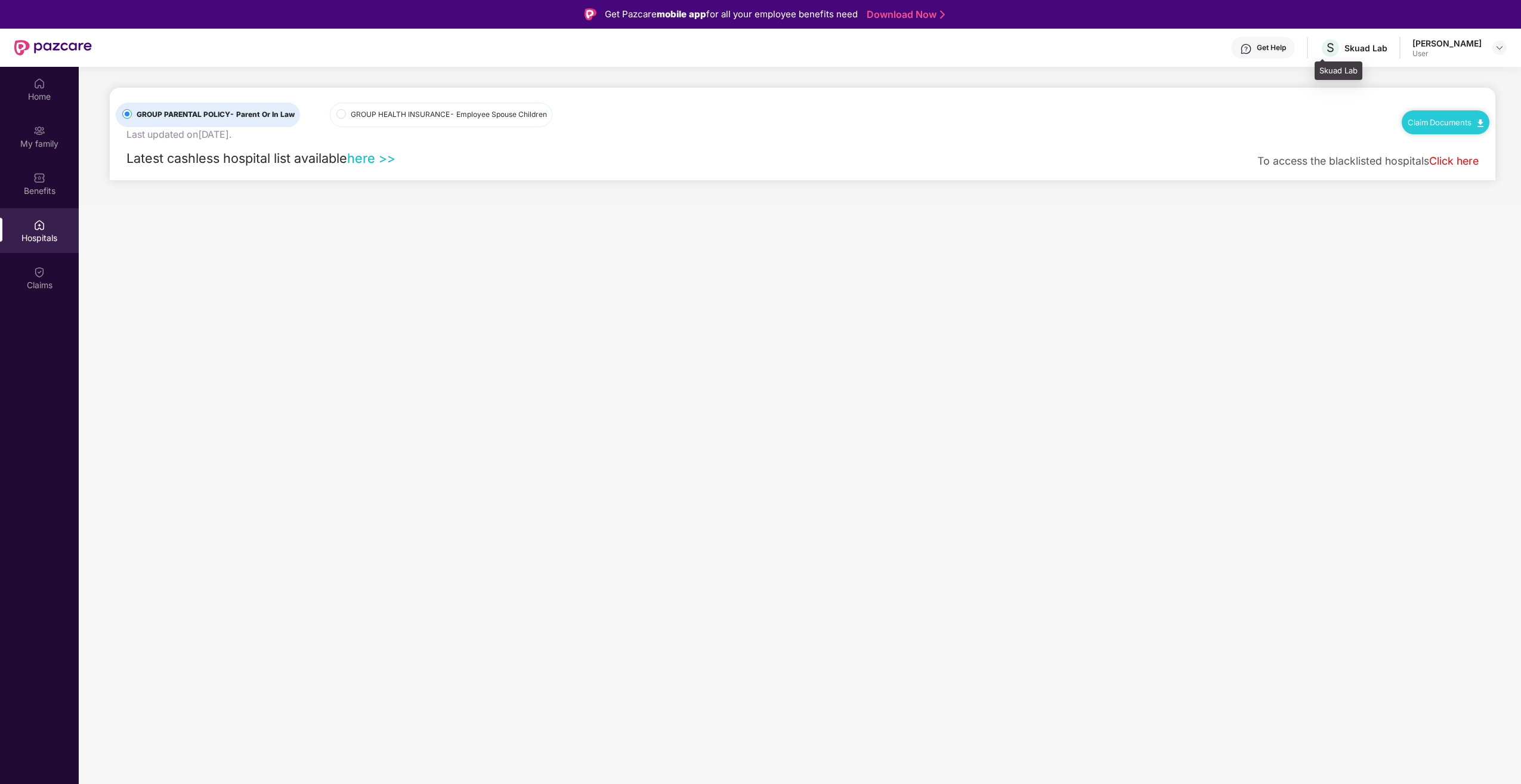
click at [1357, 50] on div "Skuad Lab" at bounding box center [1366, 48] width 43 height 11
click at [1490, 28] on div "Get Pazcare mobile app for all your employee benefits need Download Now" at bounding box center [760, 14] width 1521 height 28
click at [1475, 53] on div "User" at bounding box center [1447, 53] width 69 height 9
click at [1498, 43] on img at bounding box center [1500, 48] width 9 height 9
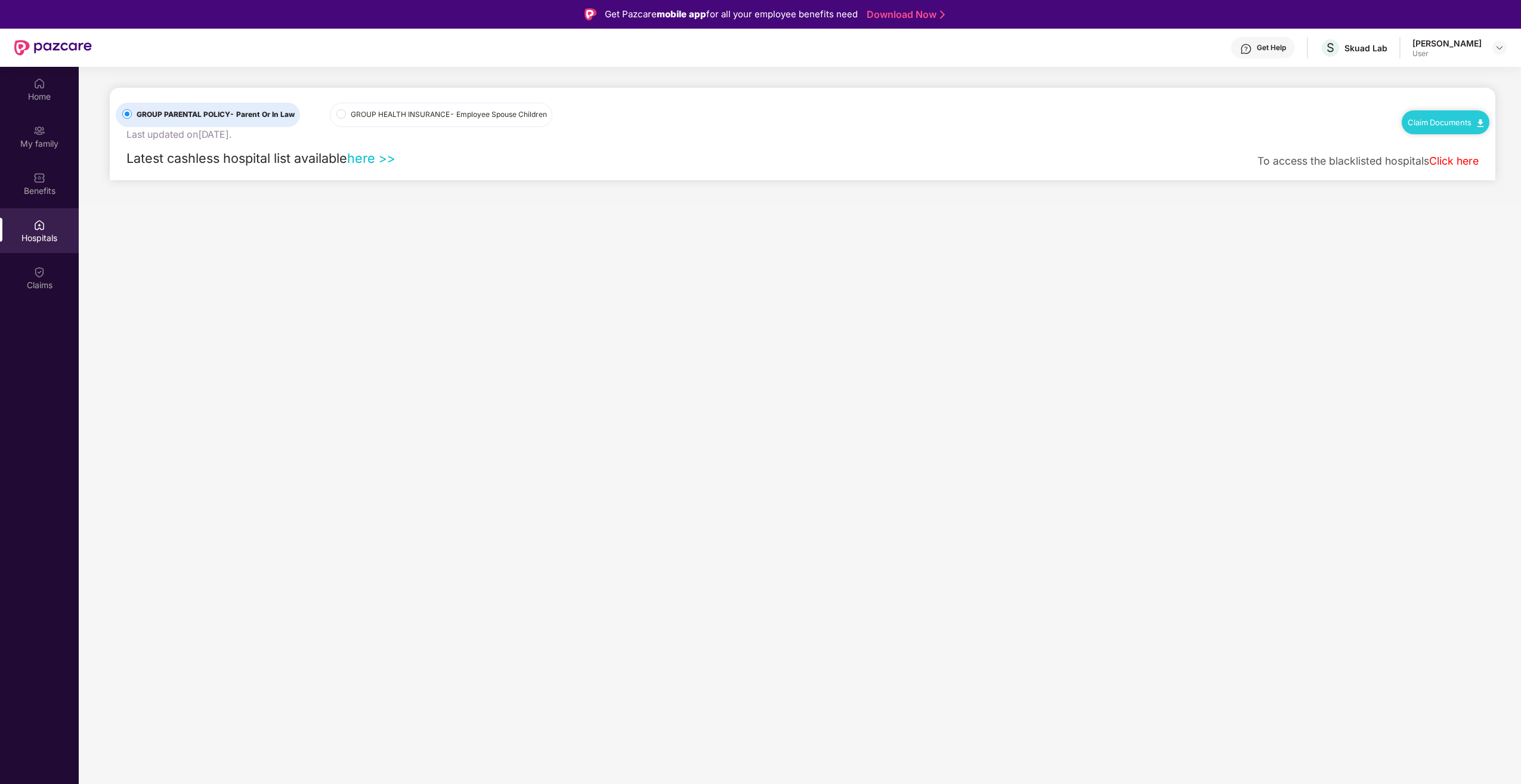
click at [418, 259] on main "GROUP PARENTAL POLICY - Parent Or In Law Last updated on [DATE] . GROUP HEALTH …" at bounding box center [800, 458] width 1442 height 784
click at [429, 116] on span "GROUP HEALTH INSURANCE - Employee Spouse Children" at bounding box center [449, 115] width 206 height 11
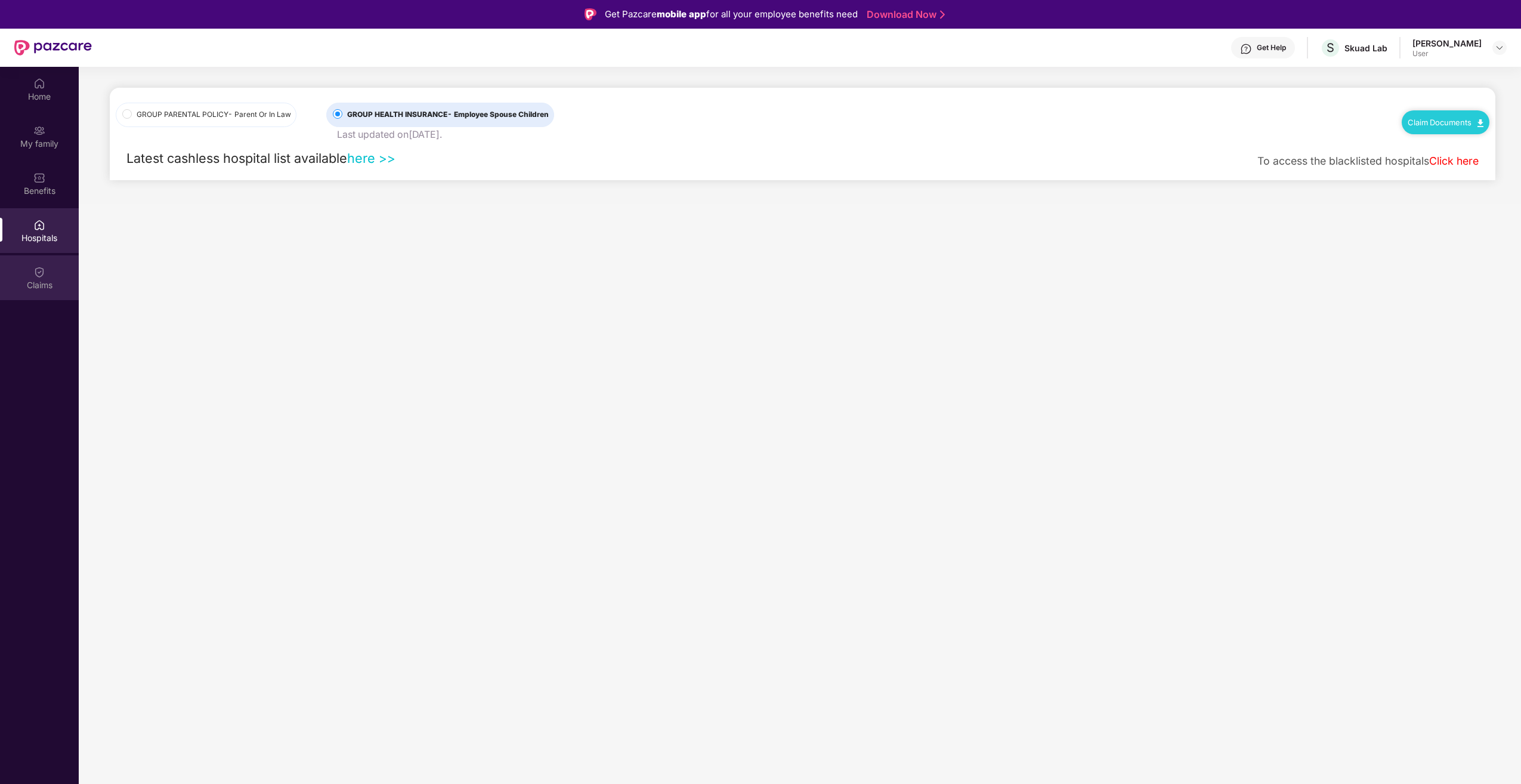
click at [24, 288] on div "Claims" at bounding box center [39, 285] width 79 height 12
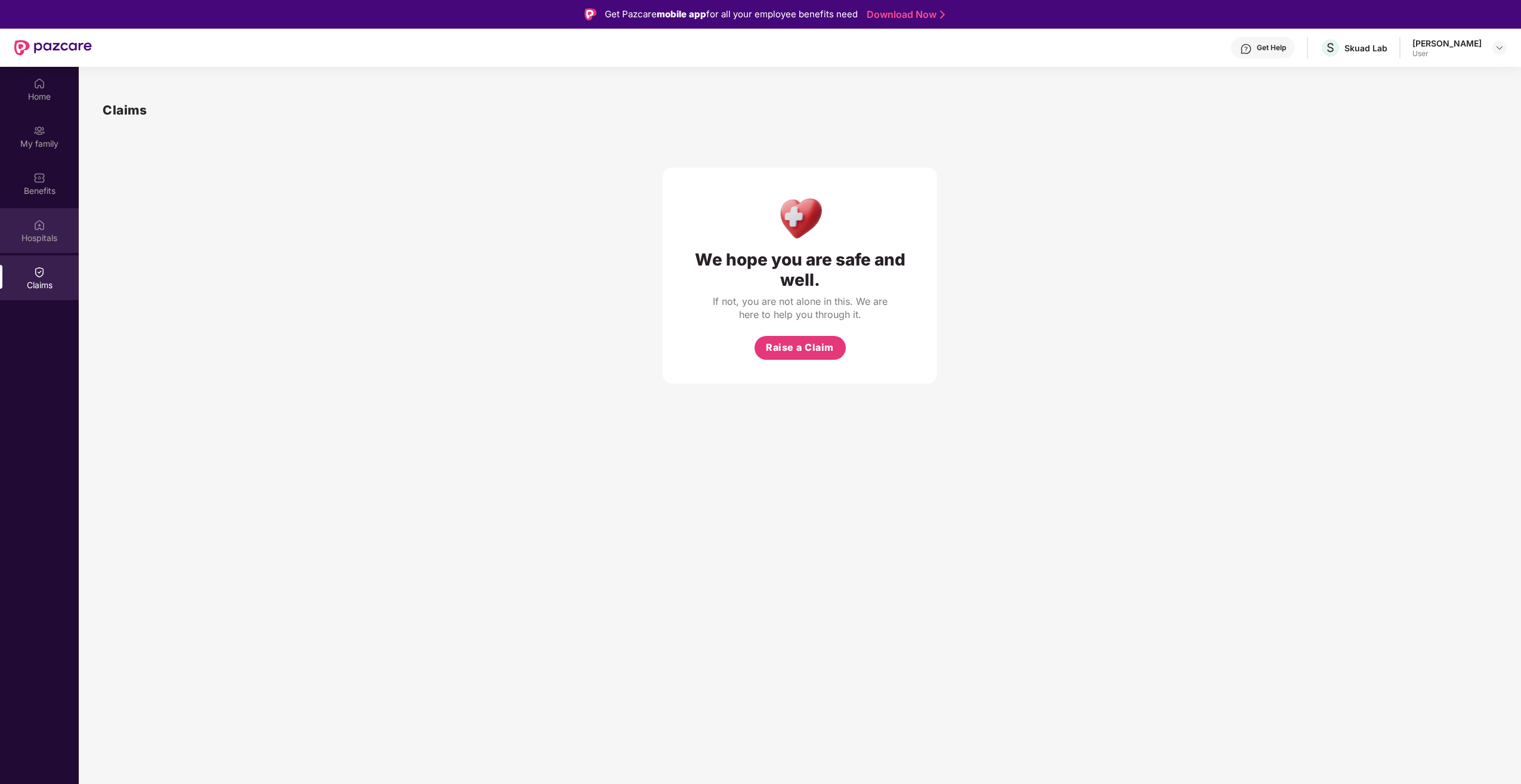
click at [45, 224] on img at bounding box center [39, 224] width 12 height 12
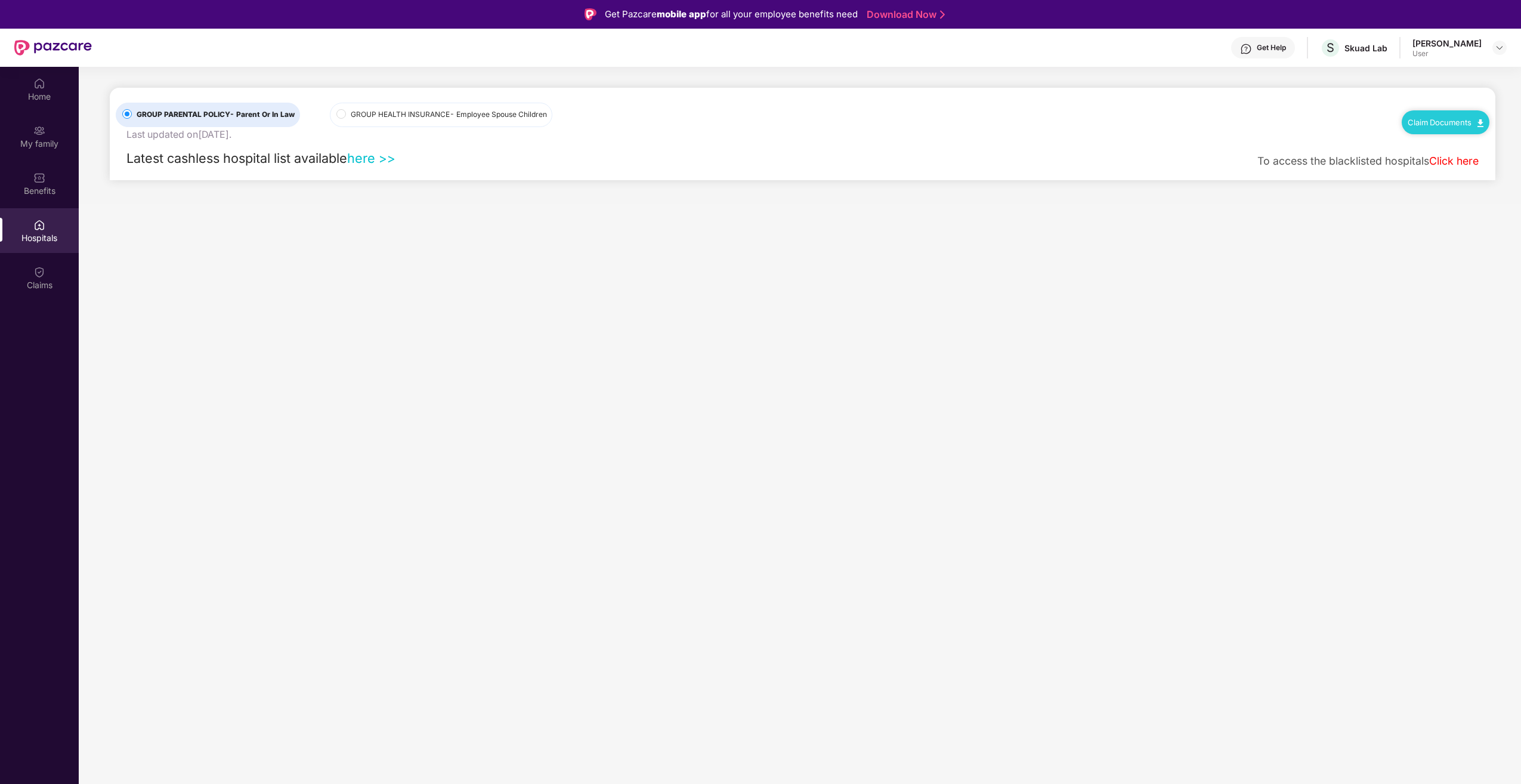
click at [465, 115] on span "- Employee Spouse Children" at bounding box center [499, 114] width 98 height 9
